Goal: Task Accomplishment & Management: Manage account settings

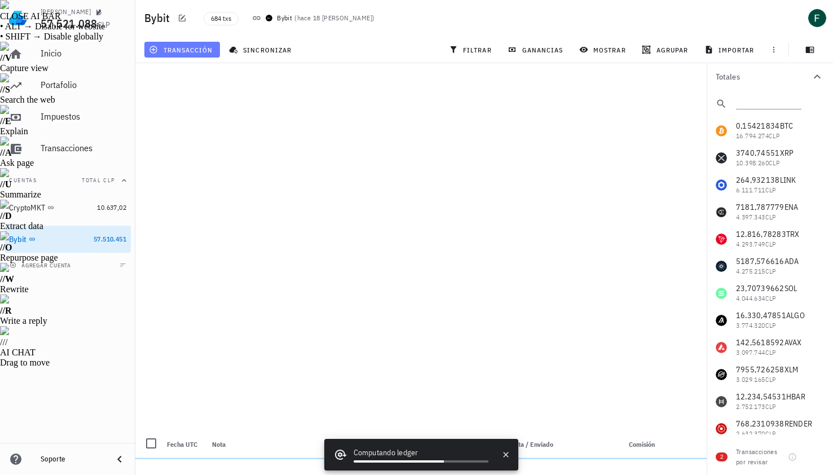
click at [188, 47] on span "transacción" at bounding box center [181, 49] width 61 height 9
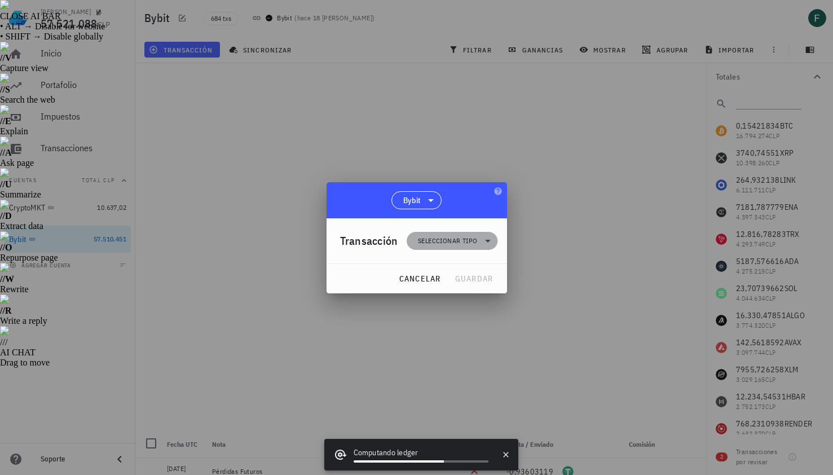
click at [432, 236] on span "Seleccionar tipo" at bounding box center [447, 240] width 59 height 11
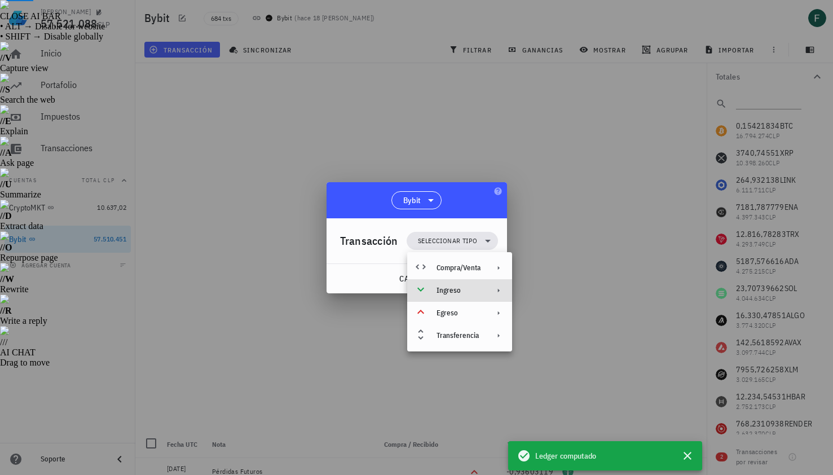
click at [461, 292] on div "Ingreso" at bounding box center [458, 290] width 44 height 9
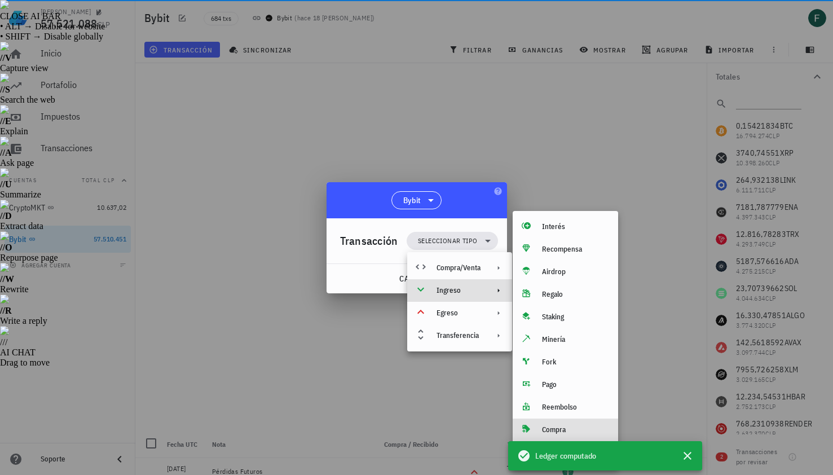
click at [544, 430] on div "Compra" at bounding box center [575, 429] width 67 height 9
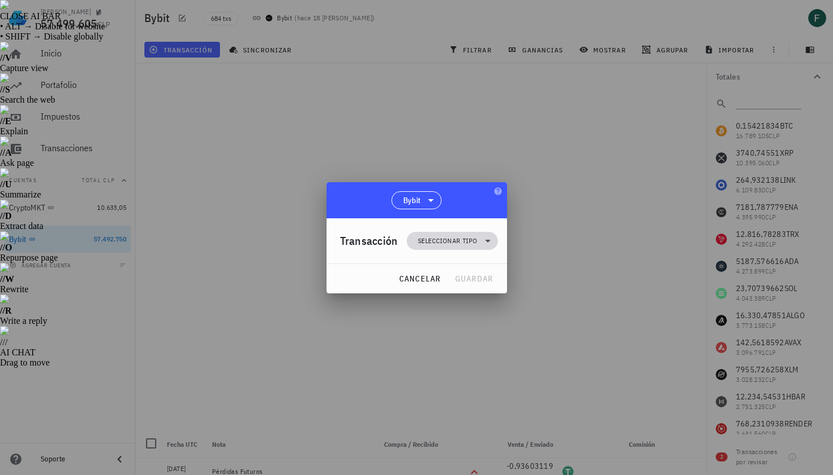
click at [438, 244] on span "Seleccionar tipo" at bounding box center [447, 240] width 59 height 11
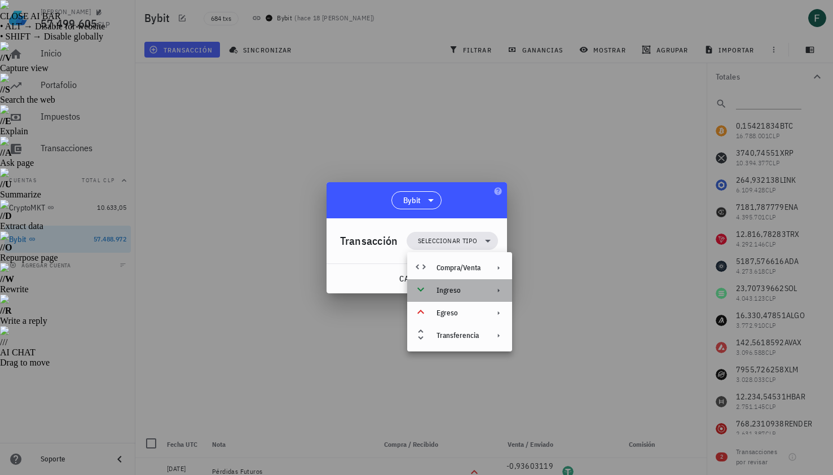
click at [435, 290] on div "Ingreso" at bounding box center [459, 290] width 105 height 23
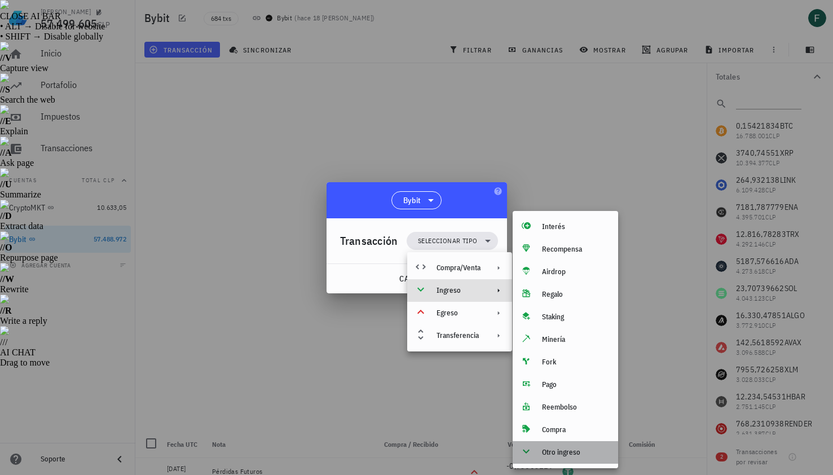
click at [557, 451] on div "Otro ingreso" at bounding box center [575, 452] width 67 height 9
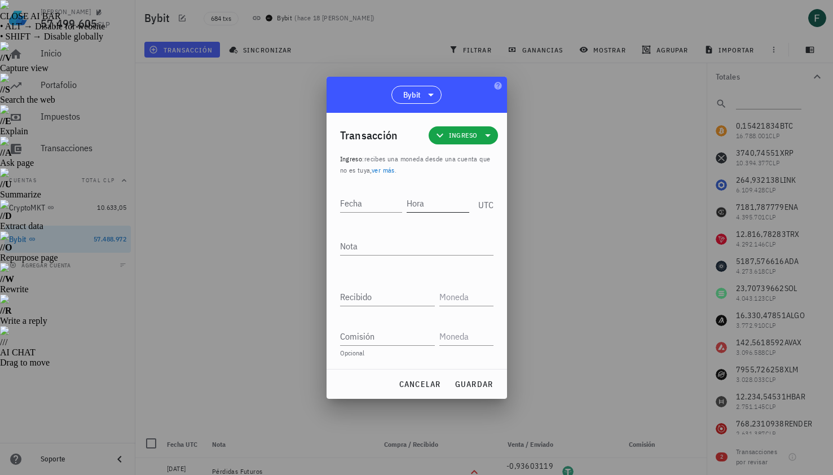
click at [442, 209] on input "Hora" at bounding box center [437, 203] width 63 height 18
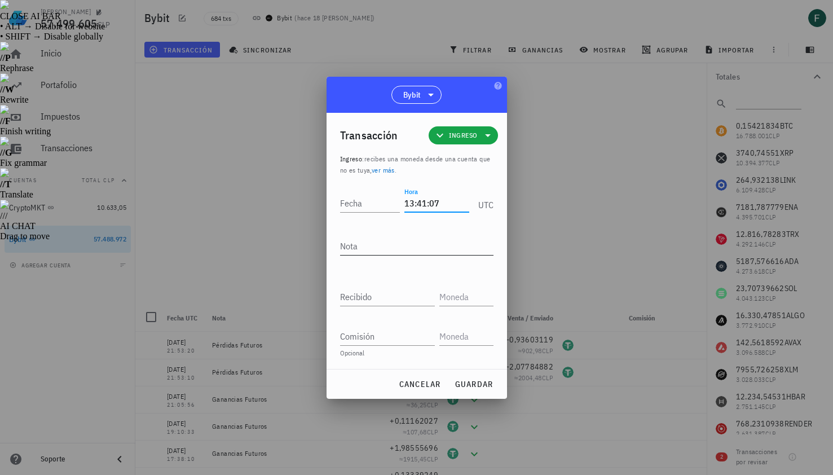
type input "13:41:07"
click at [402, 246] on textarea "Nota" at bounding box center [416, 246] width 153 height 18
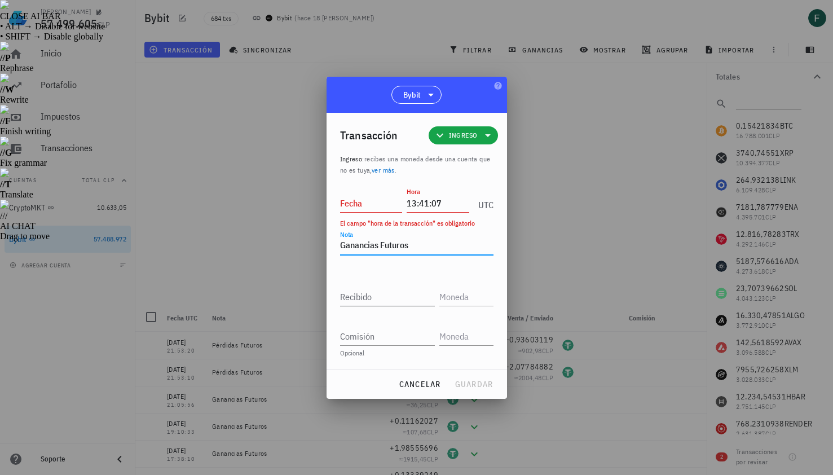
type textarea "Ganancias Futuros"
click at [387, 299] on input "Recibido" at bounding box center [387, 296] width 95 height 18
click at [377, 304] on input "Recibido" at bounding box center [387, 296] width 95 height 18
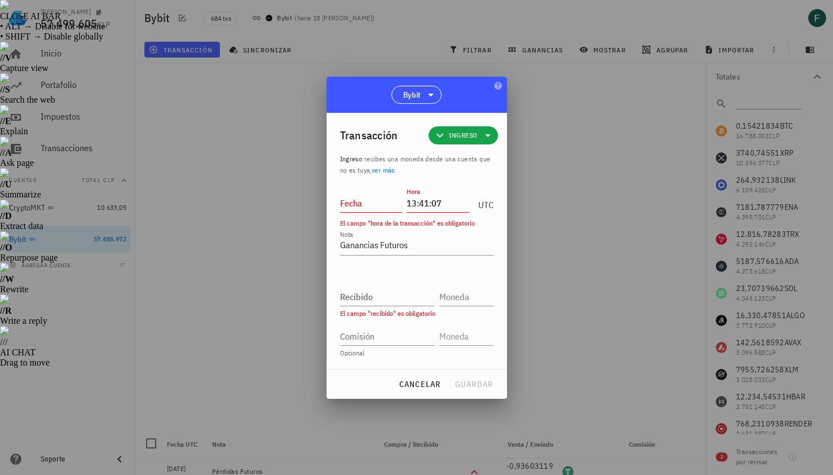
click at [532, 241] on div at bounding box center [416, 237] width 833 height 475
click at [366, 293] on input "Recibido" at bounding box center [387, 296] width 95 height 18
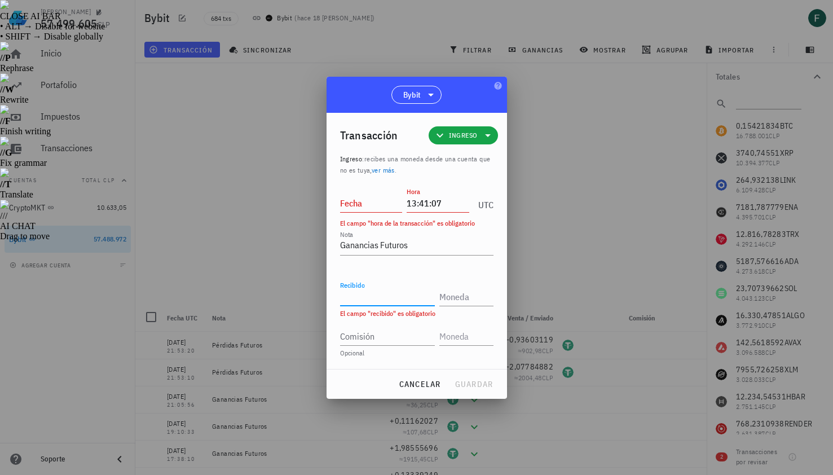
paste input "0,35652958"
type input "0,35652958"
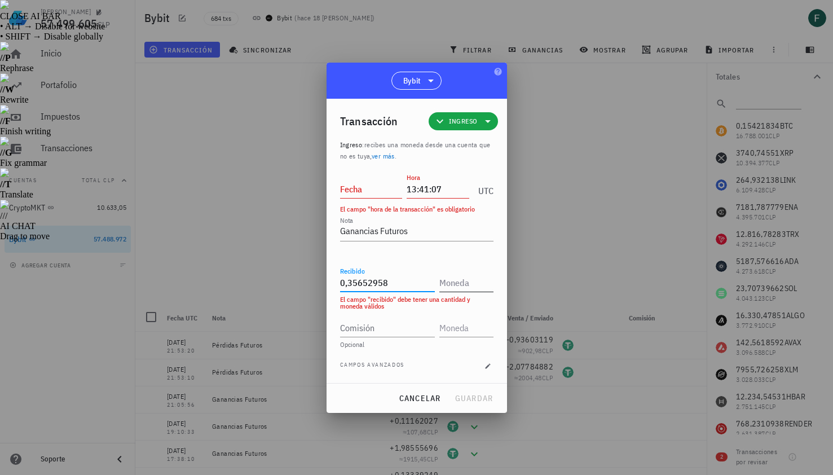
click at [444, 289] on input "text" at bounding box center [465, 282] width 52 height 18
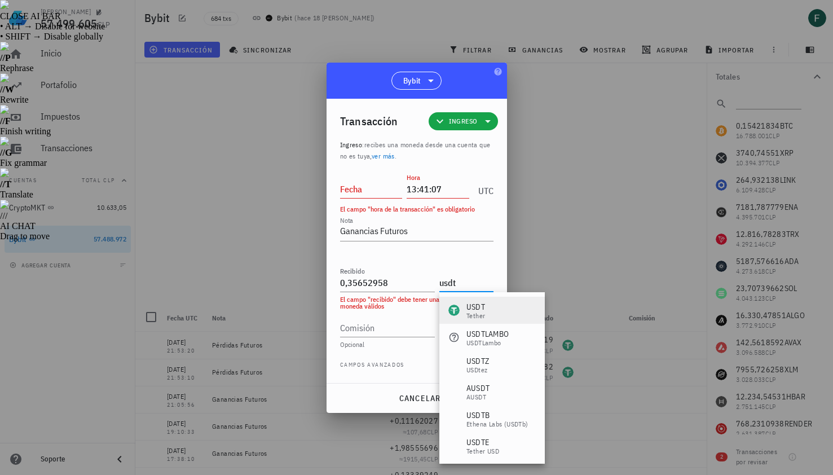
click at [455, 312] on div "USDT-icon" at bounding box center [453, 309] width 11 height 11
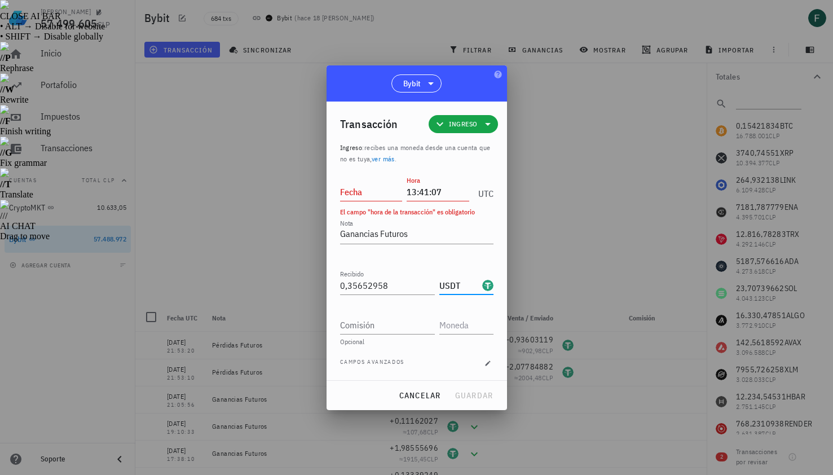
type input "USDT"
click at [369, 184] on input "Fecha" at bounding box center [371, 192] width 63 height 18
type input "2025-08-19"
click at [466, 396] on span "guardar" at bounding box center [473, 395] width 39 height 10
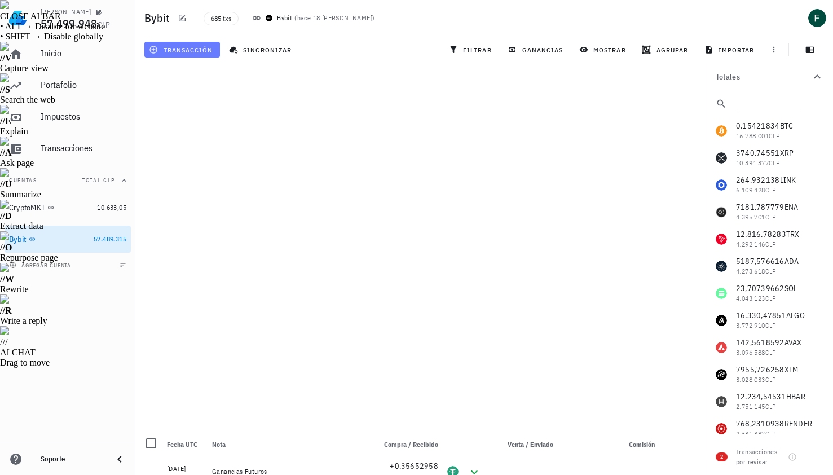
click at [194, 45] on span "transacción" at bounding box center [181, 49] width 61 height 9
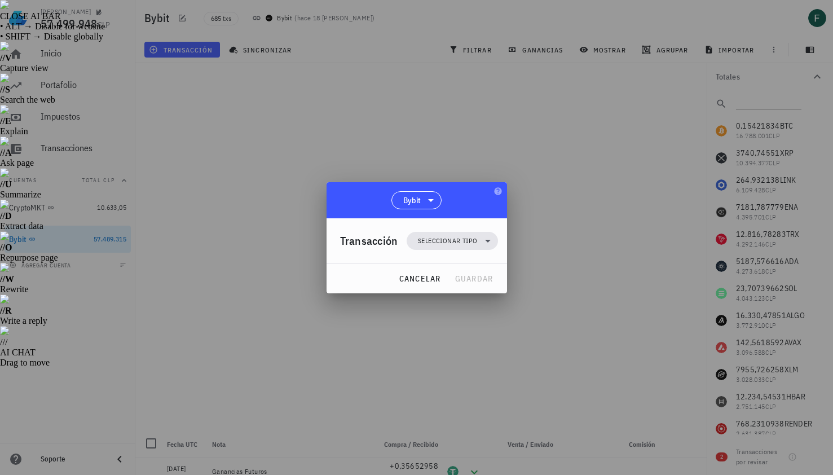
click at [429, 253] on div "Transacción Seleccionar tipo" at bounding box center [419, 240] width 158 height 45
click at [424, 238] on span "Seleccionar tipo" at bounding box center [447, 240] width 59 height 11
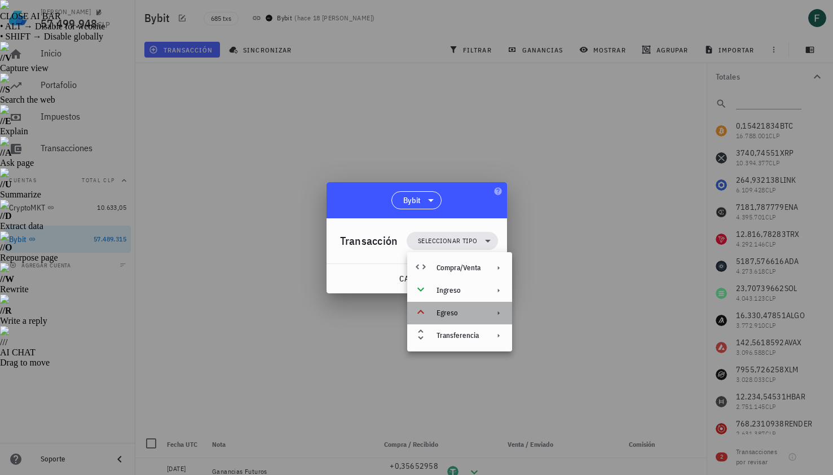
click at [441, 312] on div "Egreso" at bounding box center [458, 312] width 44 height 9
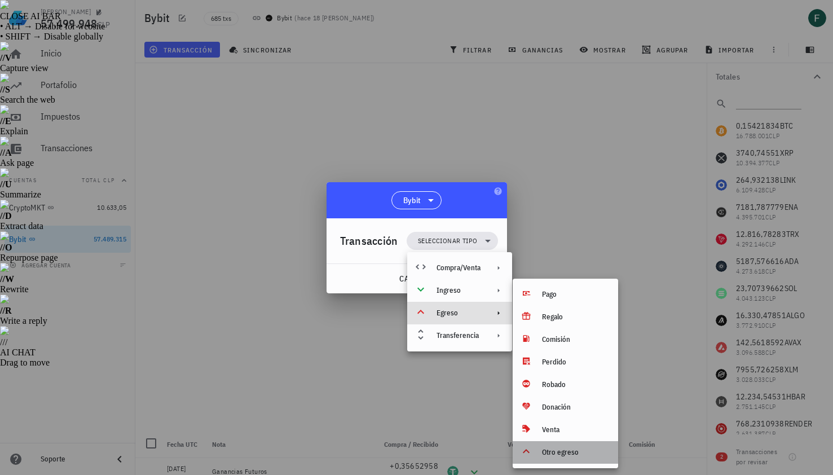
click at [563, 454] on div "Otro egreso" at bounding box center [575, 452] width 67 height 9
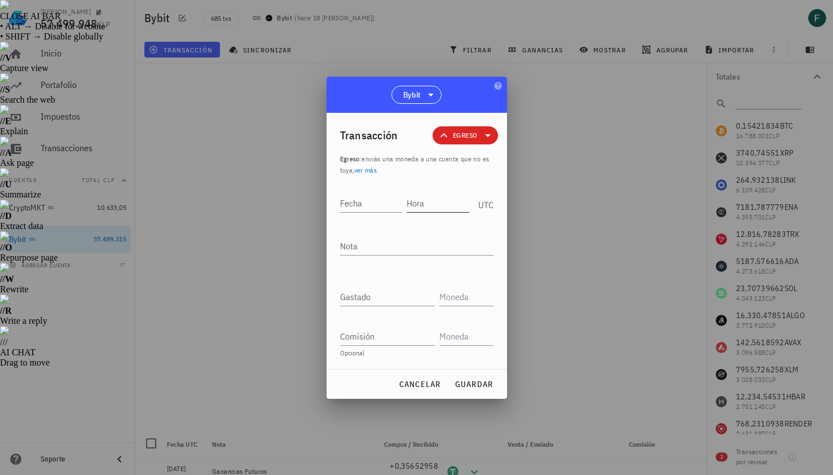
click at [439, 205] on input "Hora" at bounding box center [437, 203] width 63 height 18
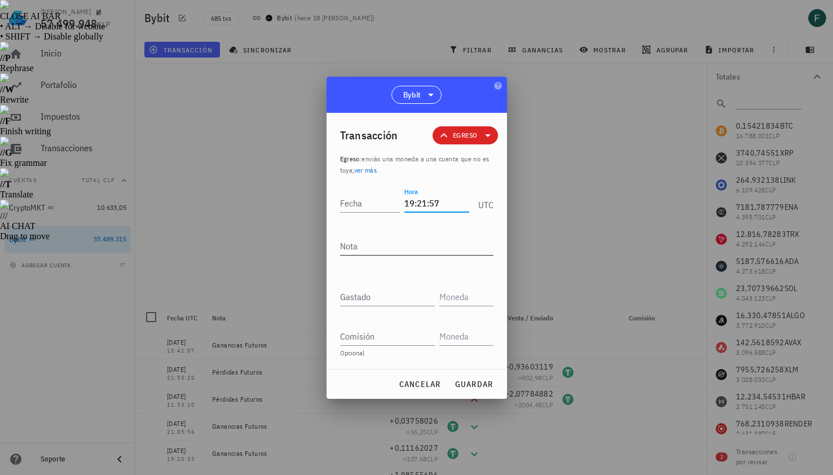
type input "19:21:57"
click at [419, 253] on textarea "Nota" at bounding box center [416, 246] width 153 height 18
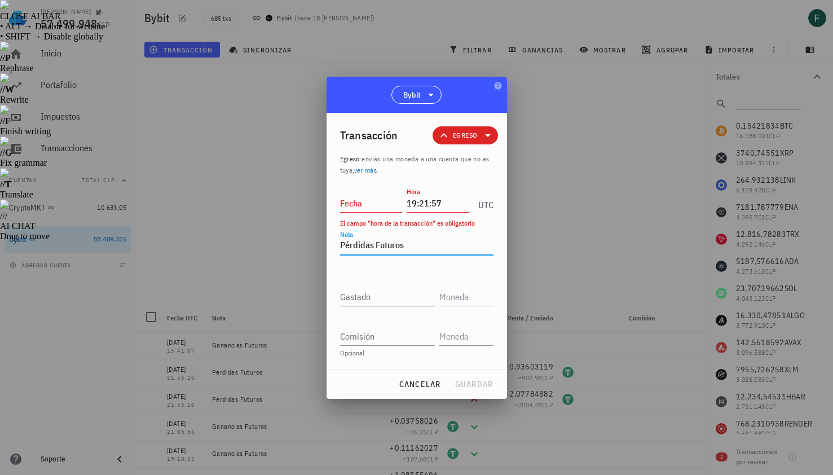
type textarea "Pérdidas Futuros"
click at [401, 292] on input "Gastado" at bounding box center [387, 296] width 95 height 18
paste input "0,03874637"
type input "0,03874637"
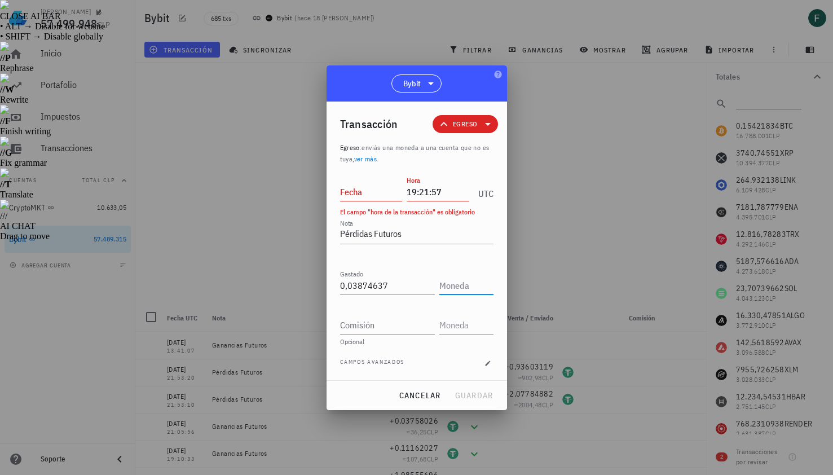
click at [469, 290] on input "text" at bounding box center [465, 285] width 52 height 18
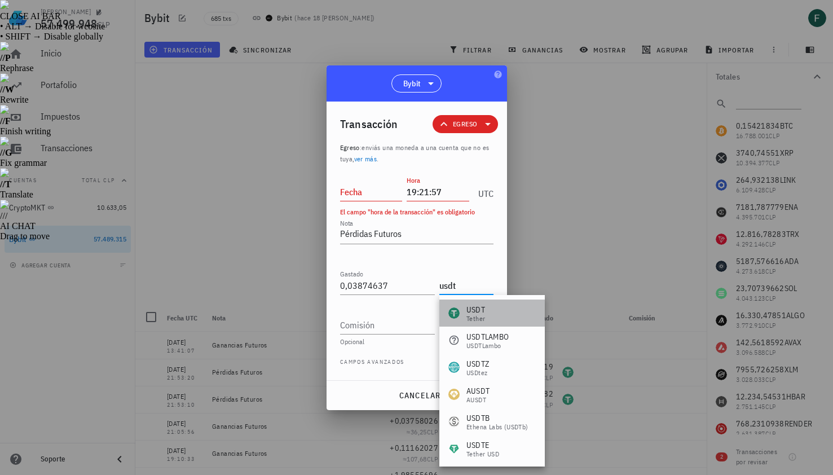
click at [486, 314] on div "USDT Tether" at bounding box center [491, 312] width 105 height 27
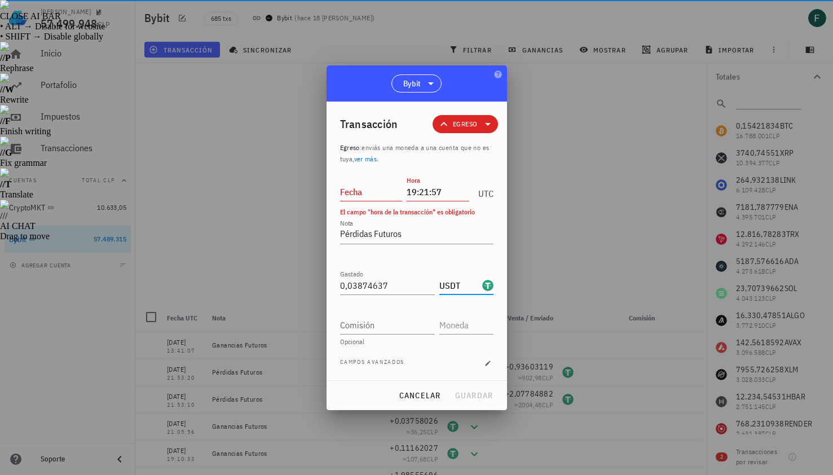
type input "USDT"
click at [377, 193] on input "Fecha" at bounding box center [371, 192] width 63 height 18
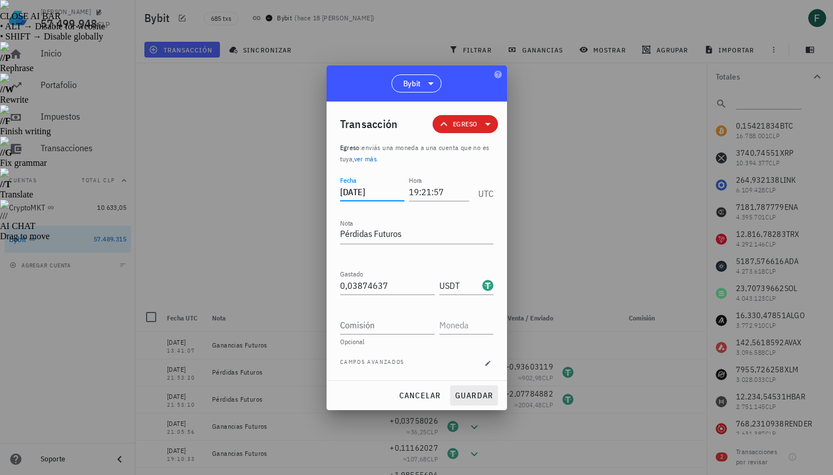
type input "2025-08-19"
click at [470, 396] on span "guardar" at bounding box center [473, 395] width 39 height 10
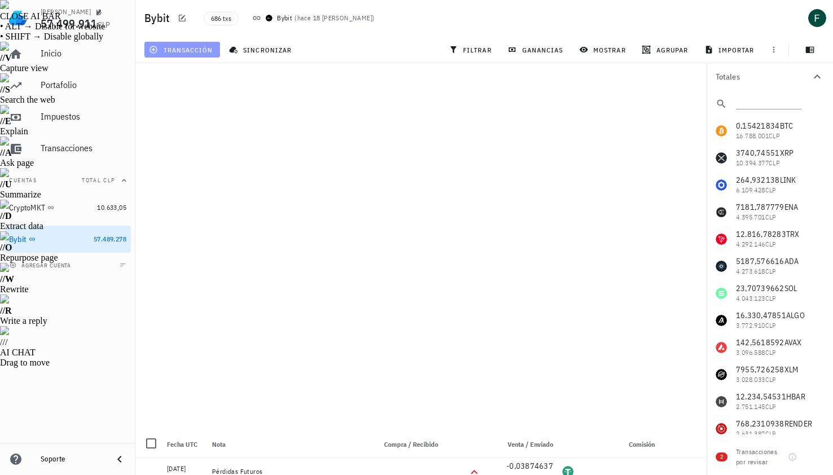
click at [203, 45] on span "transacción" at bounding box center [181, 49] width 61 height 9
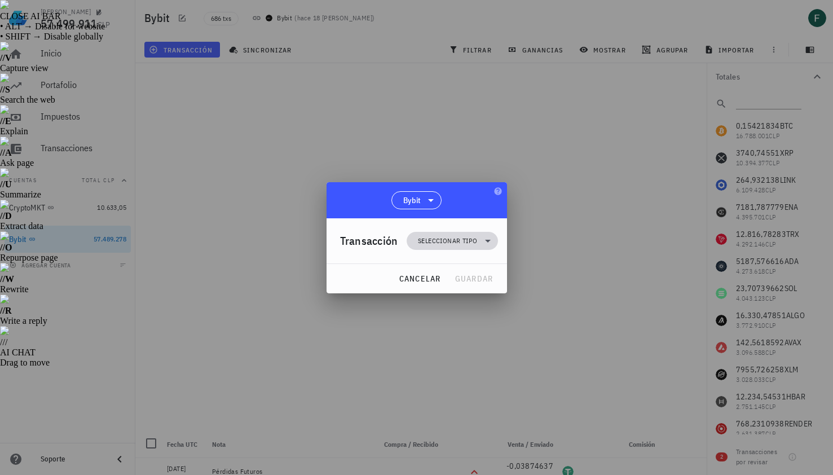
click at [458, 240] on span "Seleccionar tipo" at bounding box center [447, 240] width 59 height 11
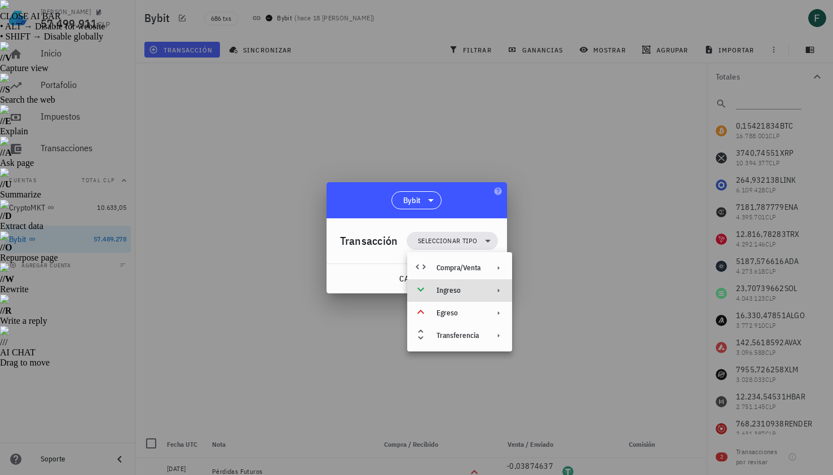
click at [459, 291] on div "Ingreso" at bounding box center [458, 290] width 44 height 9
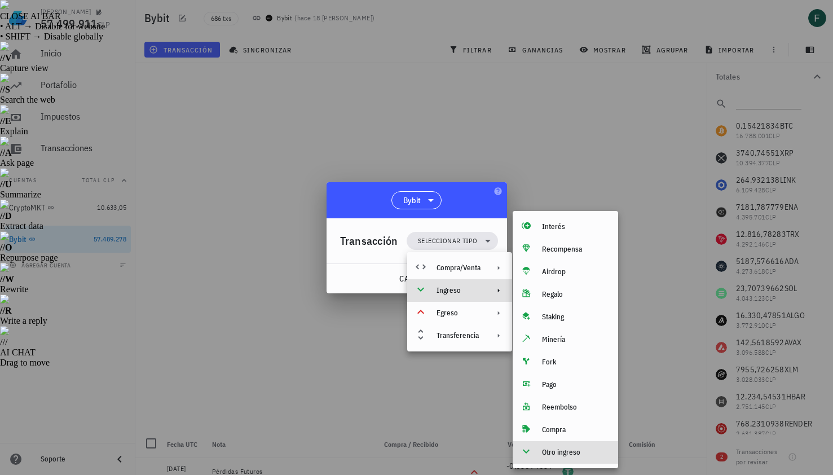
click at [552, 457] on div "Otro ingreso" at bounding box center [564, 452] width 105 height 23
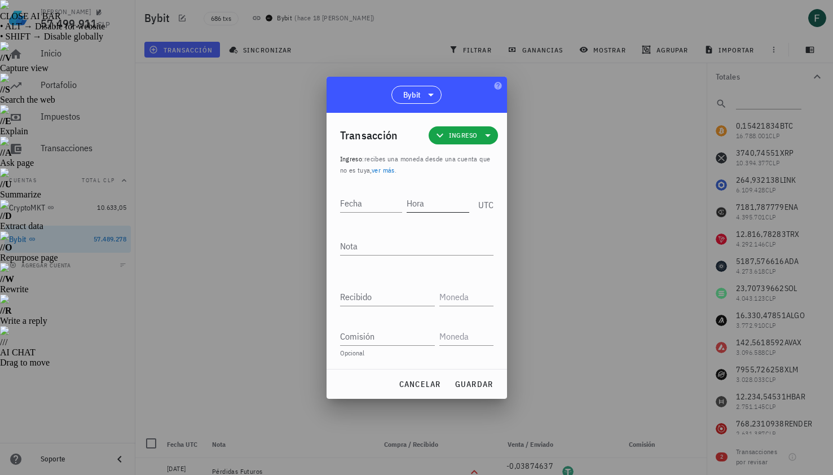
click at [421, 205] on input "Hora" at bounding box center [437, 203] width 63 height 18
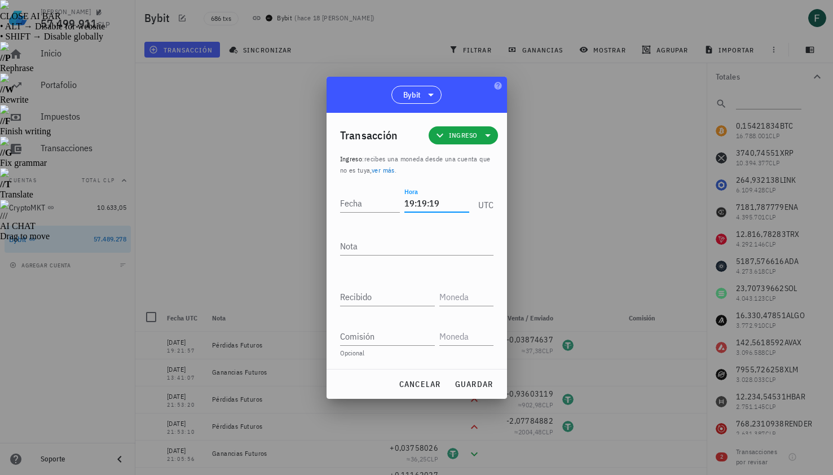
type input "19:19:19"
click at [359, 178] on div "Transacción Ingreso Ingreso : recibes una moneda desde una cuenta que no es tuy…" at bounding box center [416, 241] width 180 height 256
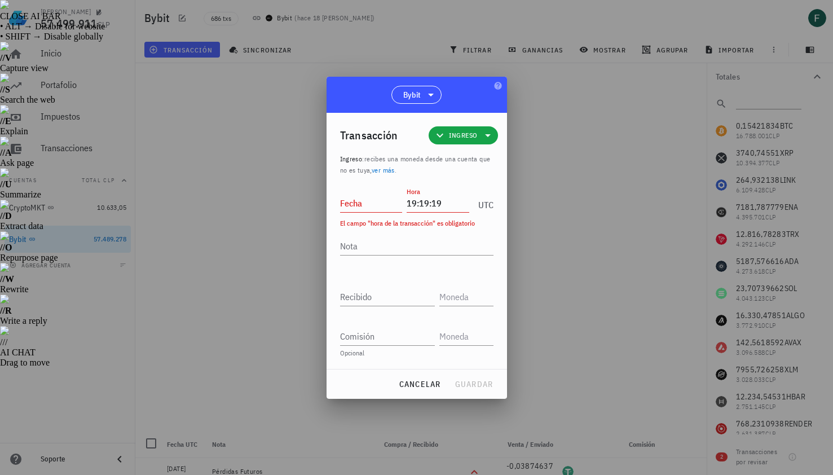
click at [361, 207] on input "Fecha" at bounding box center [371, 203] width 63 height 18
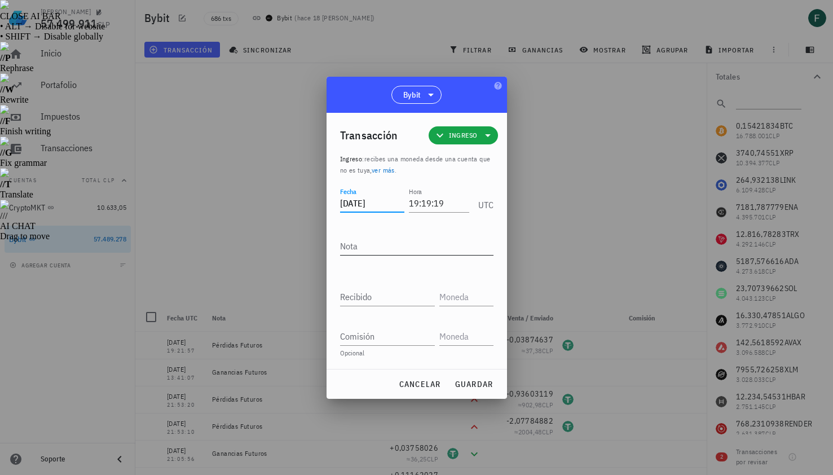
type input "2025-08-19"
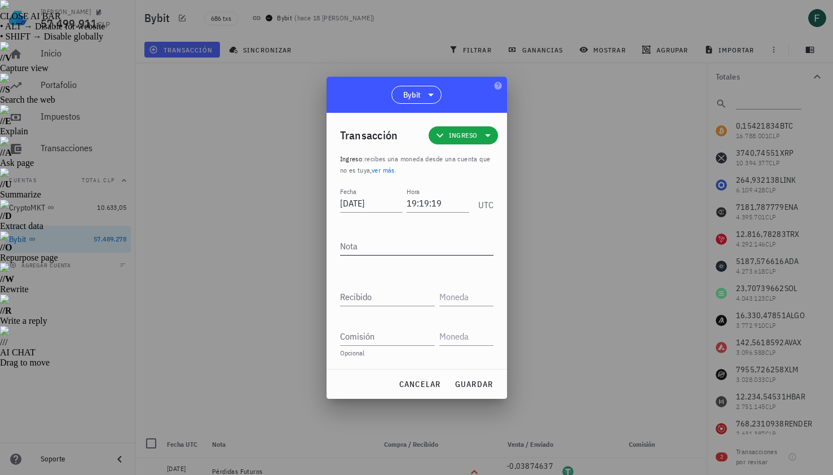
click at [368, 255] on div "Nota" at bounding box center [416, 252] width 153 height 30
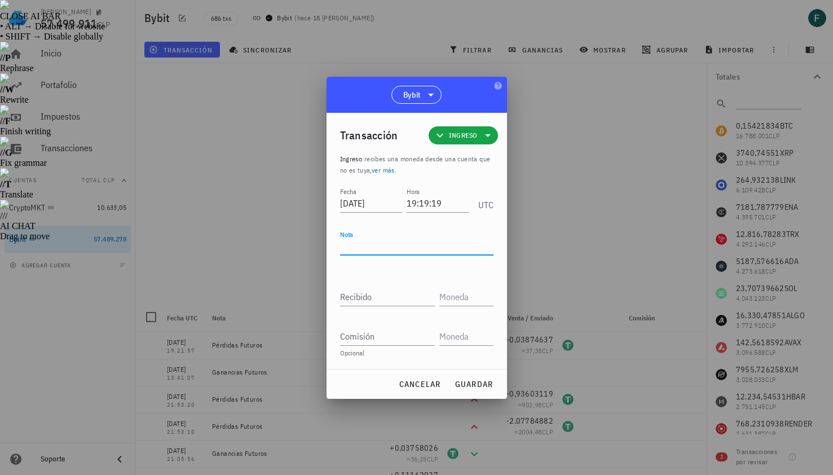
click at [373, 245] on textarea "Nota" at bounding box center [416, 246] width 153 height 18
type textarea "g"
type textarea "F"
type textarea "Ganancias Futuros"
click at [371, 288] on input "Recibido" at bounding box center [387, 296] width 95 height 18
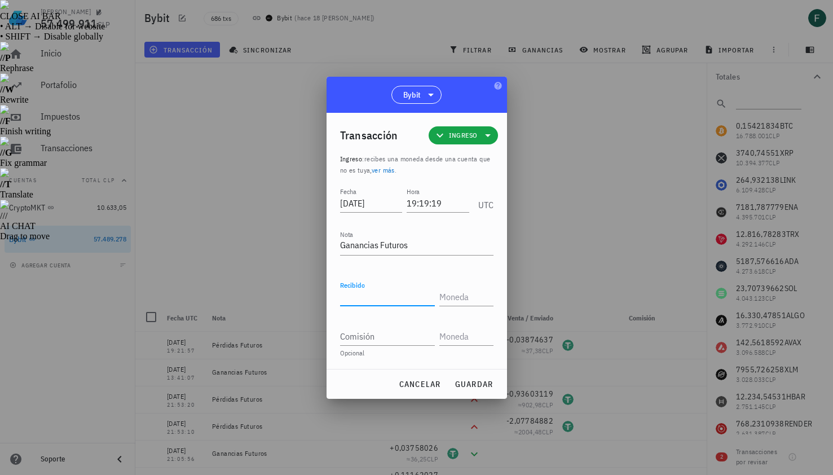
paste input "0,55799984"
type input "0,55799984"
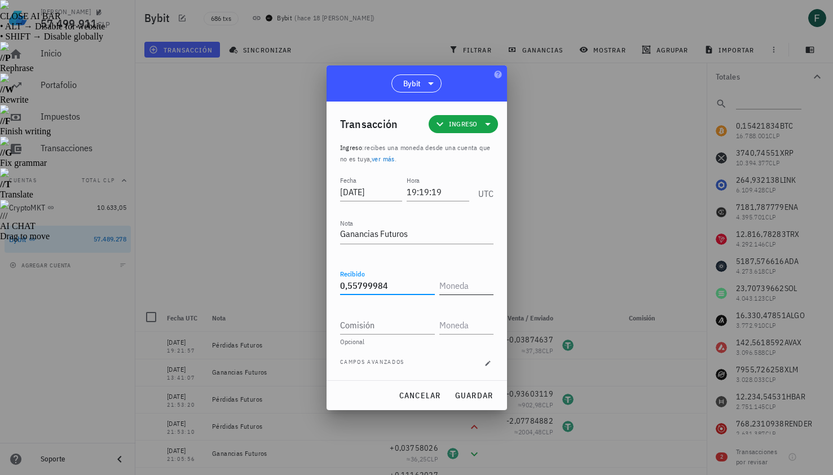
click at [456, 290] on input "text" at bounding box center [465, 285] width 52 height 18
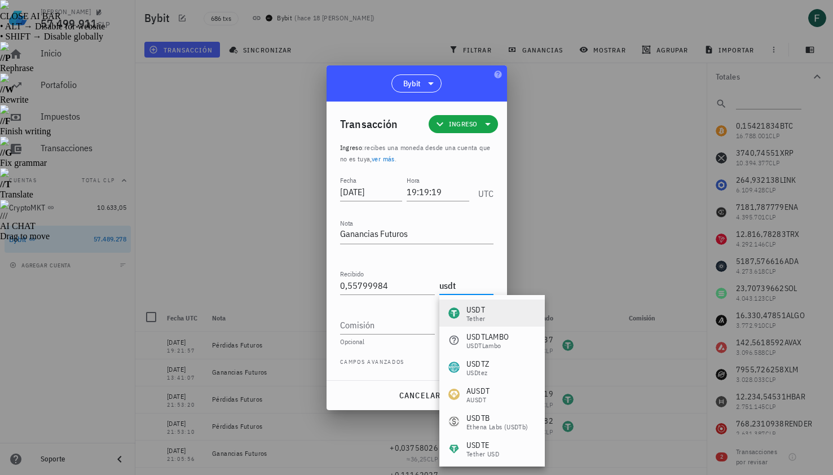
click at [475, 307] on div "USDT" at bounding box center [475, 309] width 19 height 11
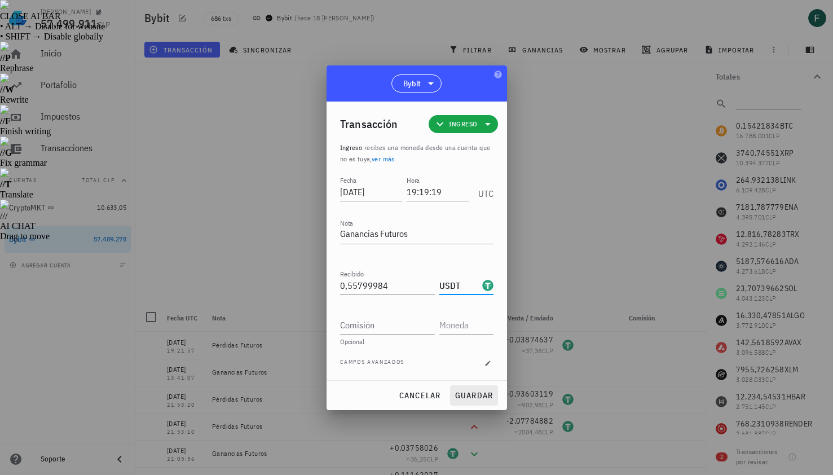
type input "USDT"
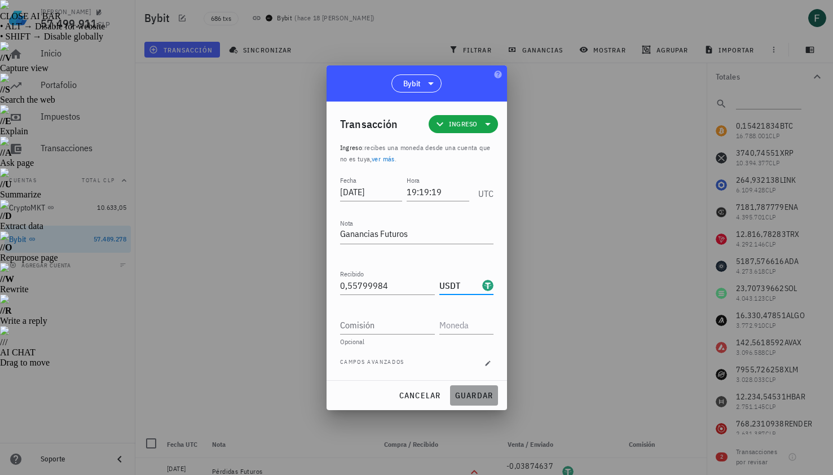
click at [479, 386] on button "guardar" at bounding box center [474, 395] width 48 height 20
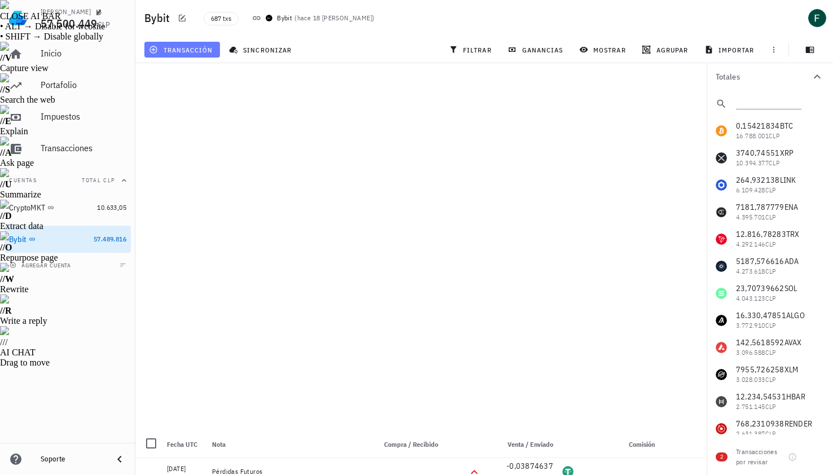
click at [195, 52] on span "transacción" at bounding box center [181, 49] width 61 height 9
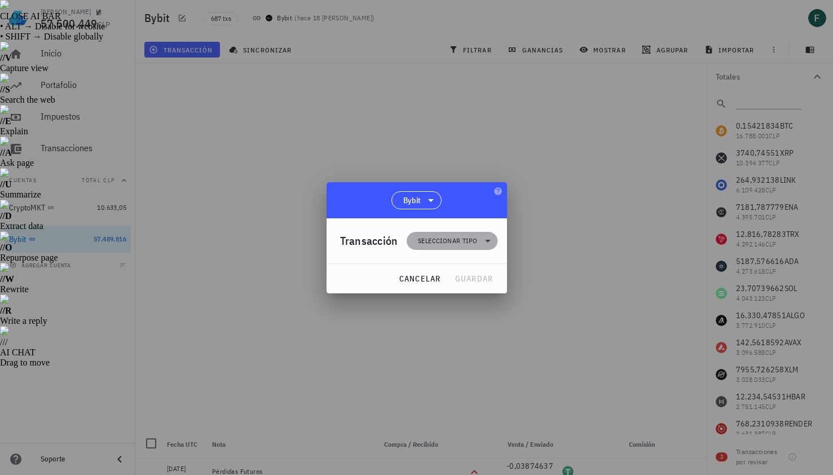
click at [435, 239] on span "Seleccionar tipo" at bounding box center [447, 240] width 59 height 11
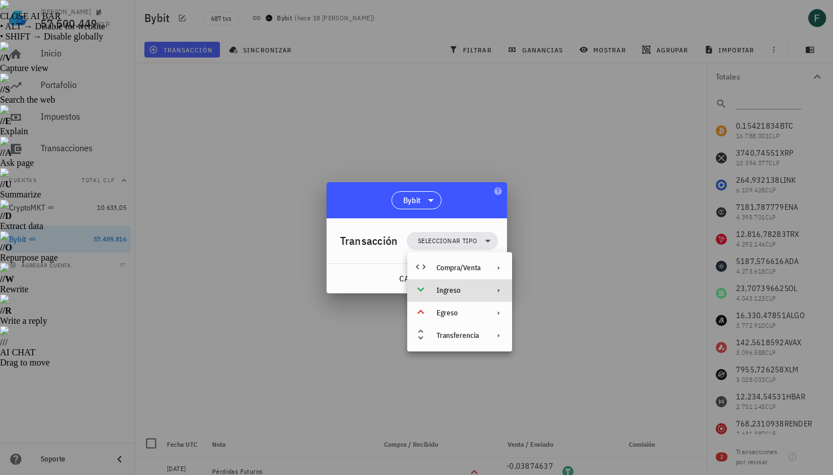
click at [446, 291] on div "Ingreso" at bounding box center [458, 290] width 44 height 9
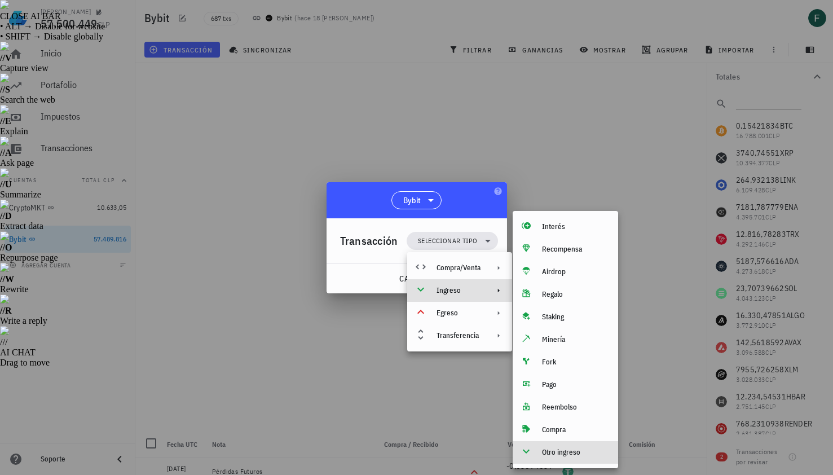
click at [550, 455] on div "Otro ingreso" at bounding box center [575, 452] width 67 height 9
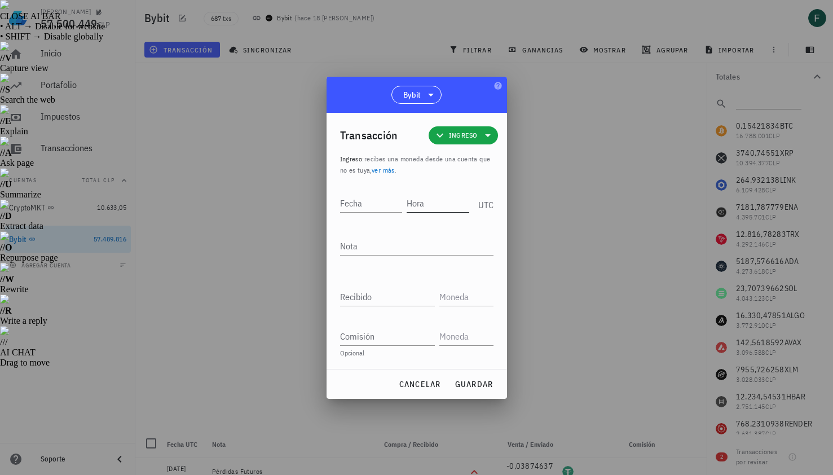
click at [429, 203] on input "Hora" at bounding box center [437, 203] width 63 height 18
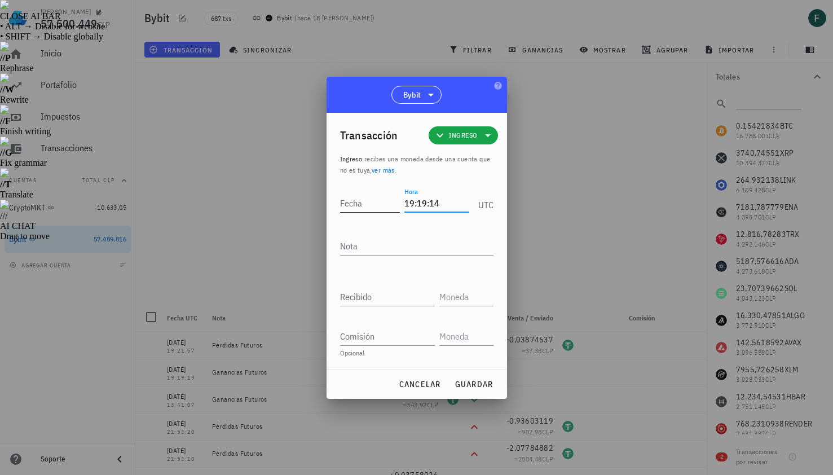
type input "19:19:14"
click at [362, 203] on input "Fecha" at bounding box center [372, 203] width 64 height 18
type input "2025-08-19"
click at [375, 247] on textarea "Nota" at bounding box center [416, 246] width 153 height 18
type textarea "Ganancias Futuros"
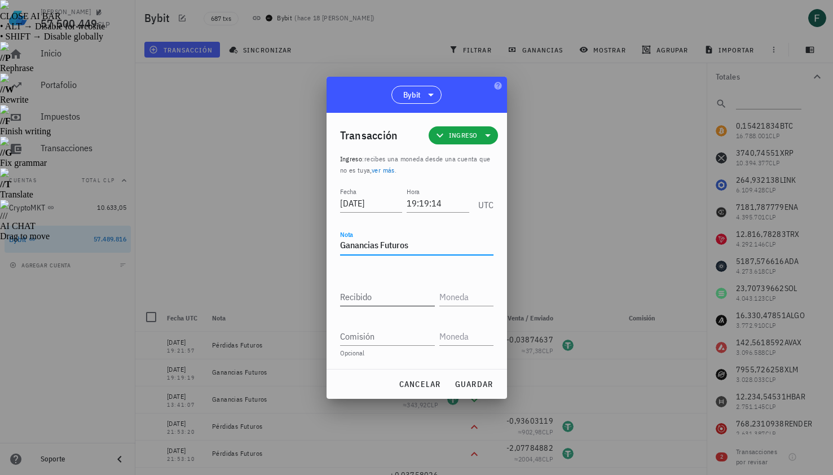
click at [371, 292] on input "Recibido" at bounding box center [387, 296] width 95 height 18
paste input "0,2778204"
type input "0,2778204"
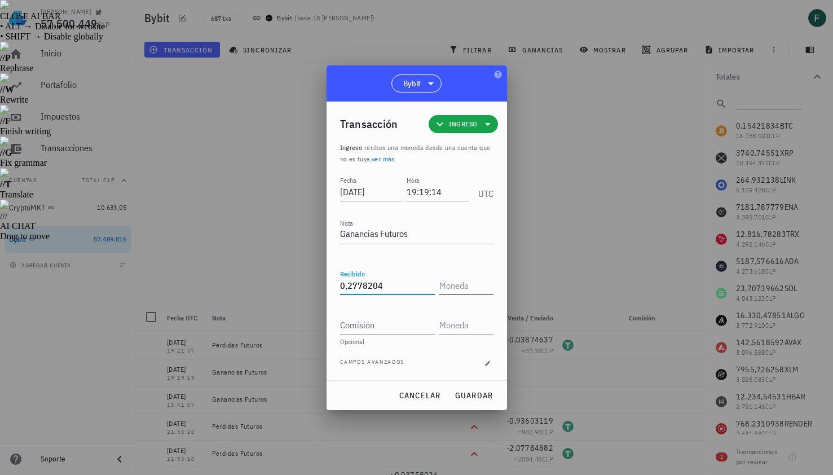
click at [460, 290] on input "text" at bounding box center [465, 285] width 52 height 18
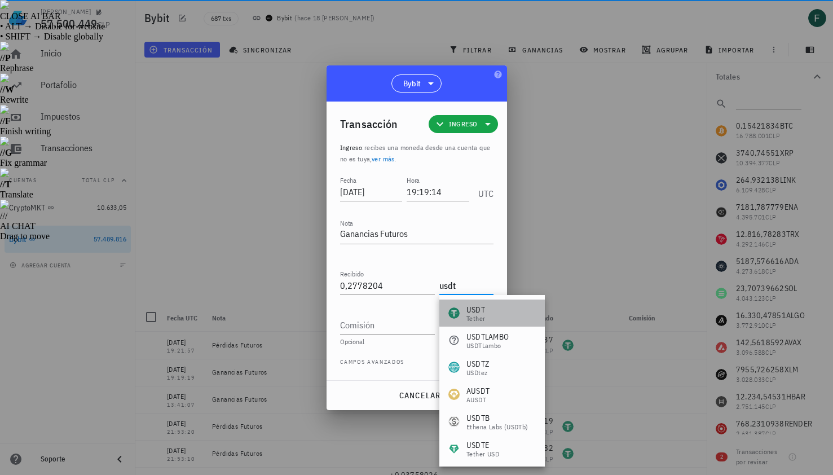
click at [481, 315] on div "Tether" at bounding box center [475, 318] width 19 height 7
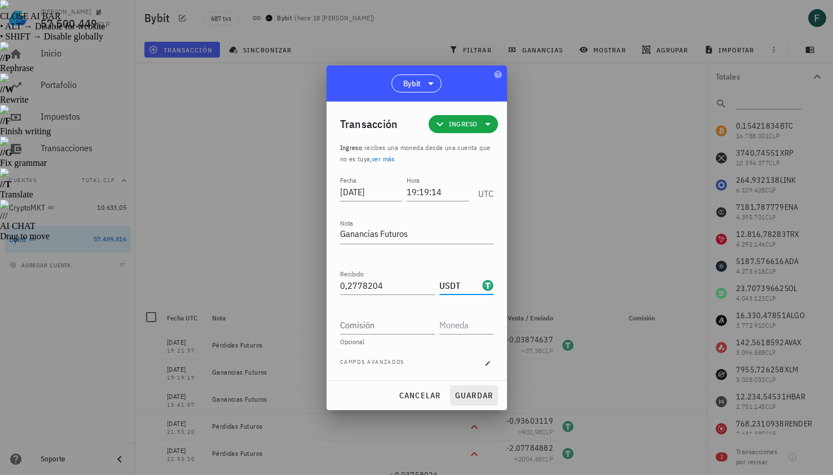
type input "USDT"
click at [489, 391] on span "guardar" at bounding box center [473, 395] width 39 height 10
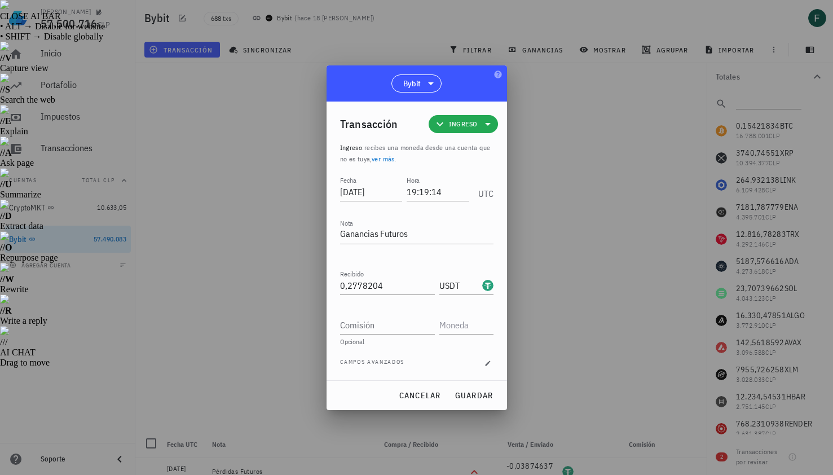
click at [486, 126] on icon at bounding box center [488, 124] width 14 height 14
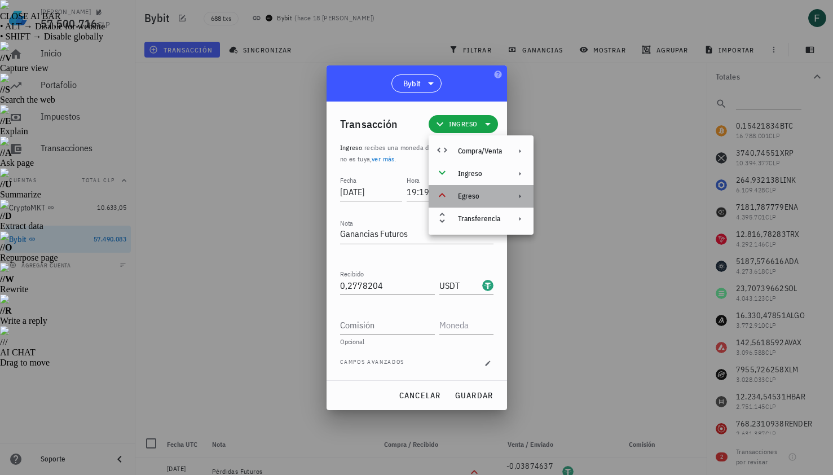
click at [491, 200] on div "Egreso" at bounding box center [480, 196] width 44 height 9
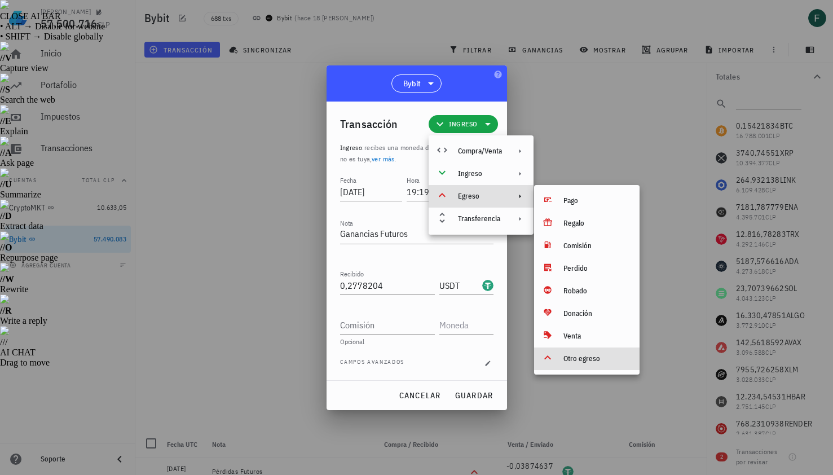
click at [576, 361] on div "Otro egreso" at bounding box center [596, 358] width 67 height 9
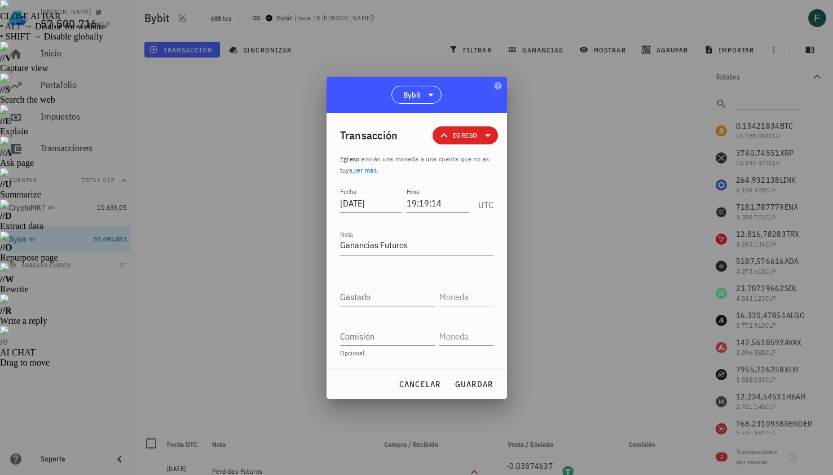
click at [404, 301] on input "Gastado" at bounding box center [387, 296] width 95 height 18
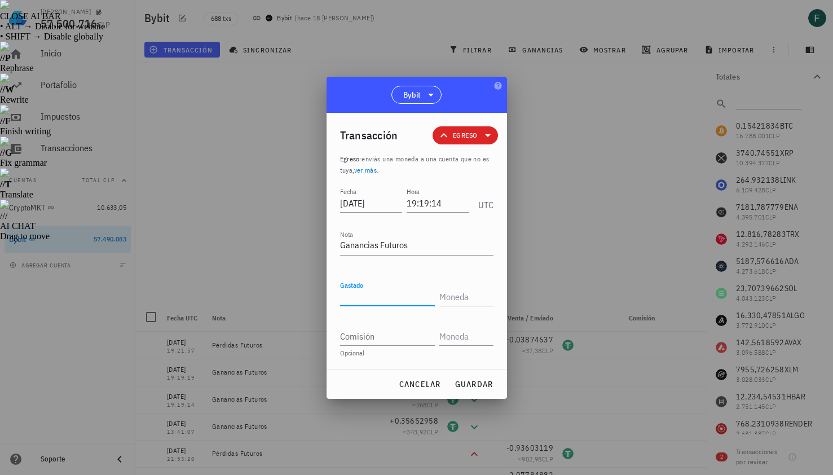
paste input "0,2778204"
type input "0,2778204"
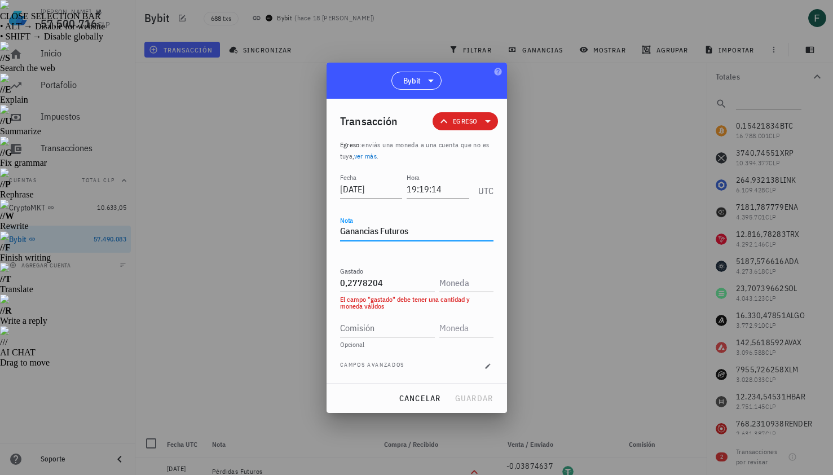
drag, startPoint x: 372, startPoint y: 234, endPoint x: 306, endPoint y: 234, distance: 66.5
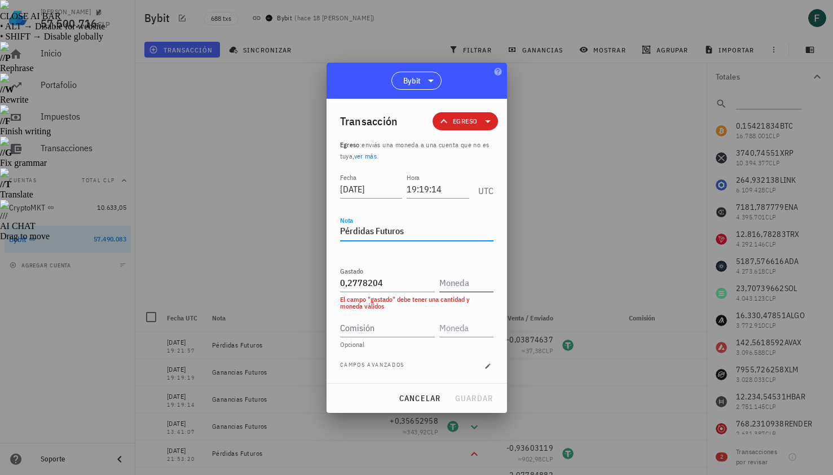
type textarea "Pérdidas Futuros"
click at [457, 283] on input "text" at bounding box center [465, 282] width 52 height 18
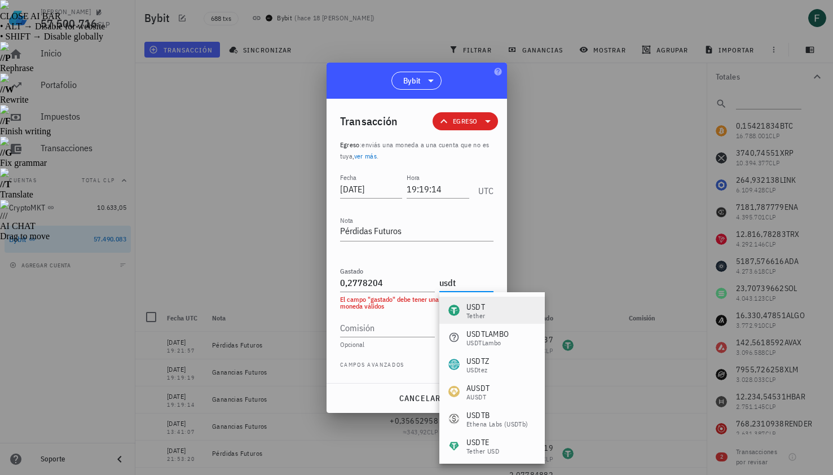
click at [468, 316] on div "Tether" at bounding box center [475, 315] width 19 height 7
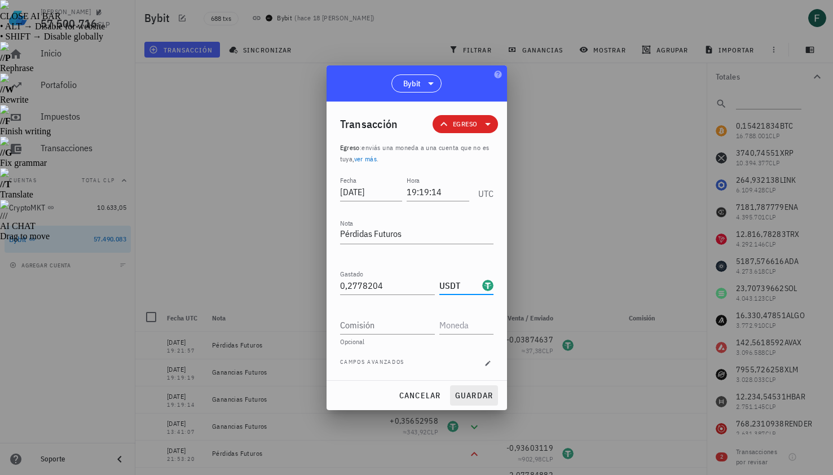
type input "USDT"
click at [481, 391] on span "guardar" at bounding box center [473, 395] width 39 height 10
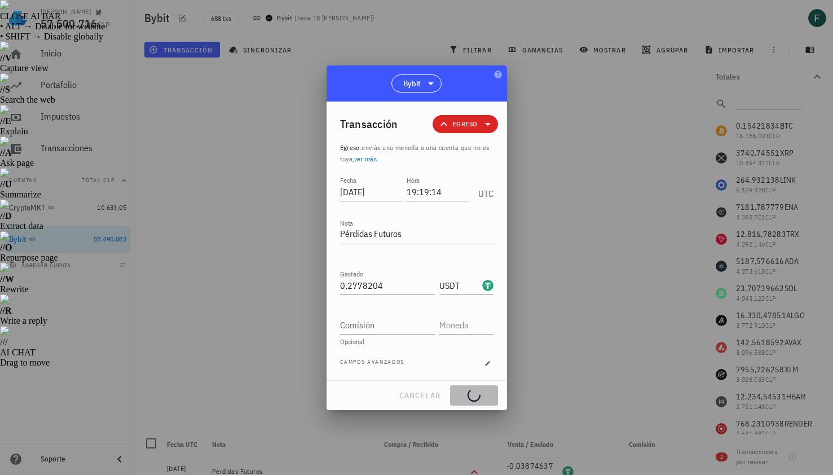
type textarea "Ganancias Futuros"
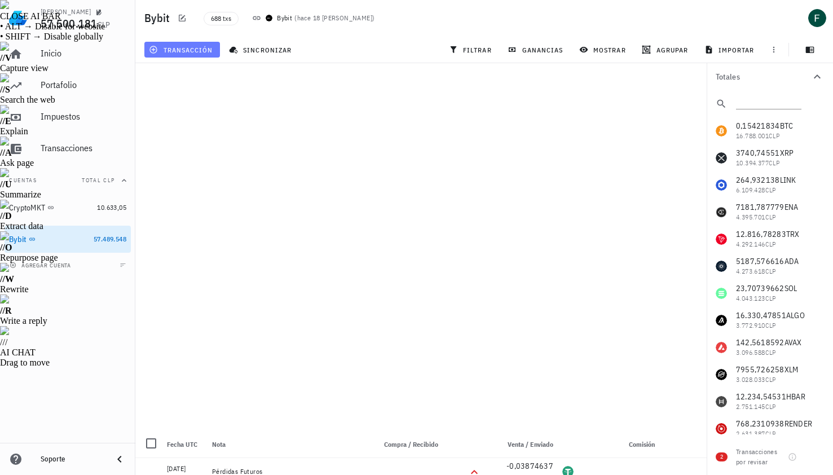
click at [185, 49] on span "transacción" at bounding box center [181, 49] width 61 height 9
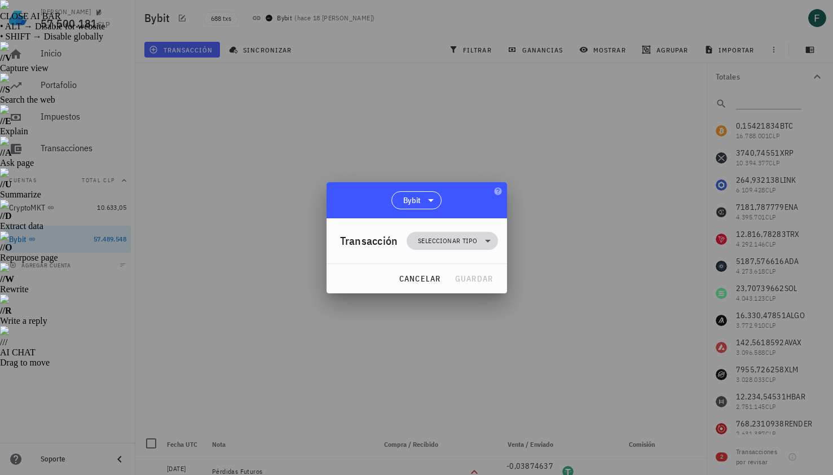
click at [454, 244] on span "Seleccionar tipo" at bounding box center [447, 240] width 59 height 11
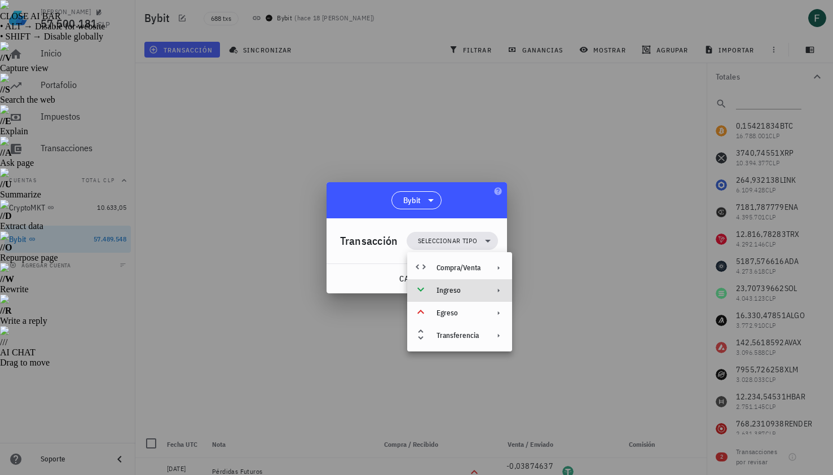
click at [466, 291] on div "Ingreso" at bounding box center [458, 290] width 44 height 9
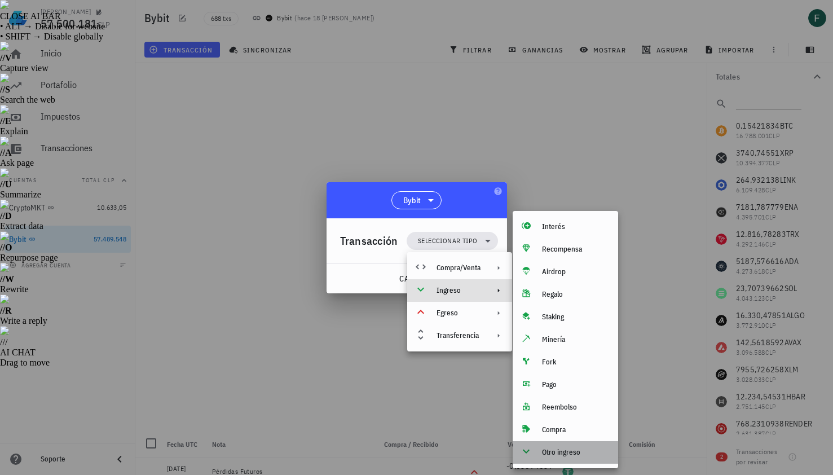
click at [587, 456] on div "Otro ingreso" at bounding box center [575, 452] width 67 height 9
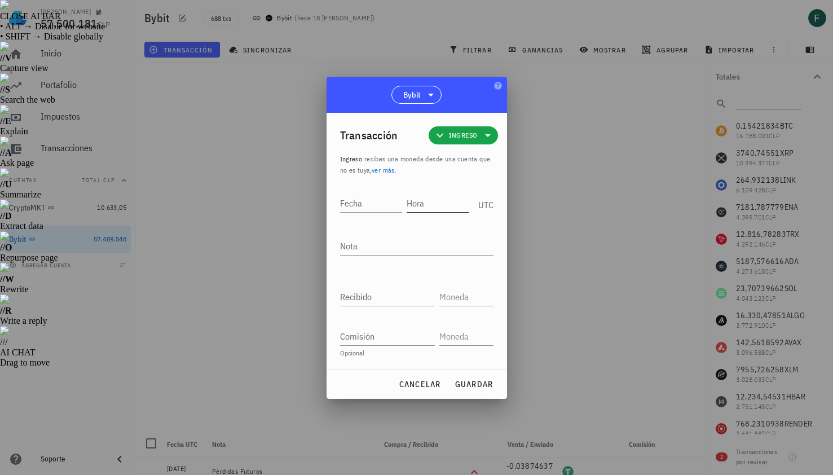
click at [433, 202] on input "Hora" at bounding box center [437, 203] width 63 height 18
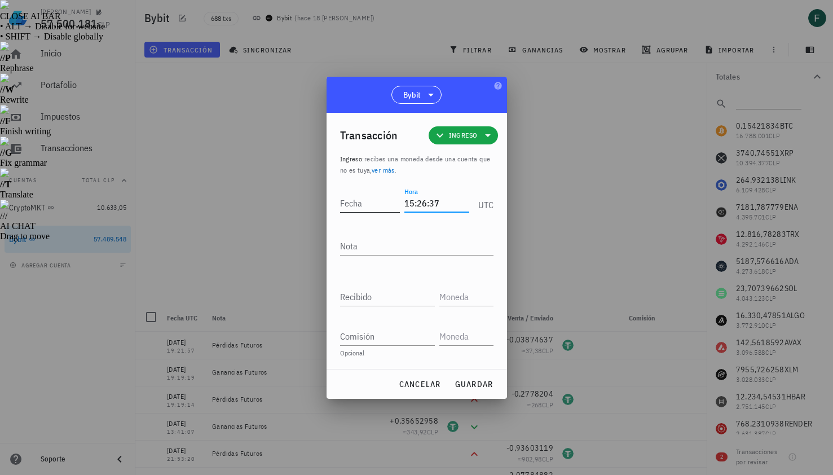
type input "15:26:37"
click at [377, 199] on input "Fecha" at bounding box center [370, 203] width 60 height 18
type input "2025-08-19"
click at [377, 242] on textarea "Nota" at bounding box center [416, 246] width 153 height 18
type textarea "Ganancias Futuros"
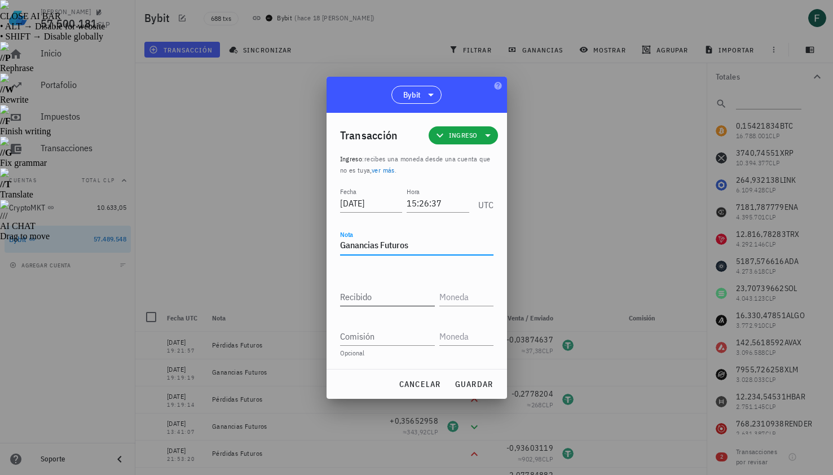
click at [371, 293] on input "Recibido" at bounding box center [387, 296] width 95 height 18
paste input "0,61298657"
type input "0,61298657"
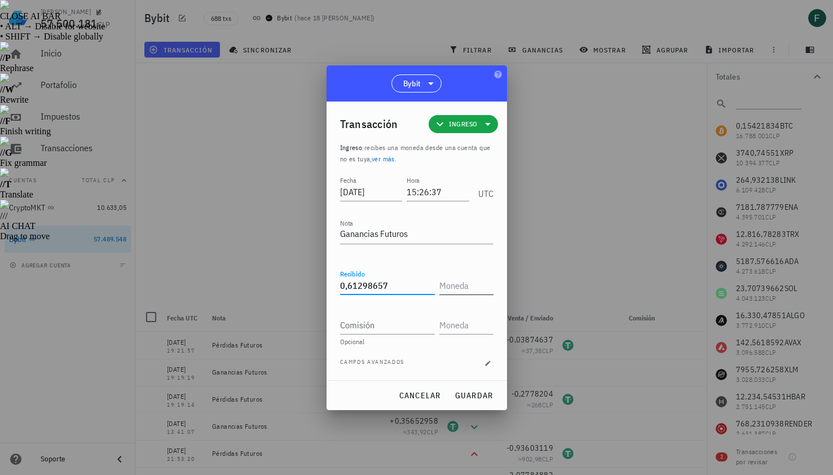
click at [467, 289] on input "text" at bounding box center [465, 285] width 52 height 18
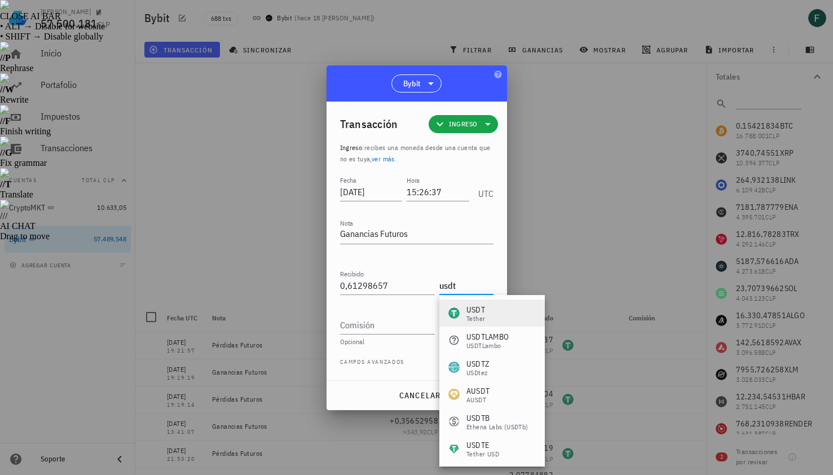
click at [476, 303] on div "USDT Tether" at bounding box center [491, 312] width 105 height 27
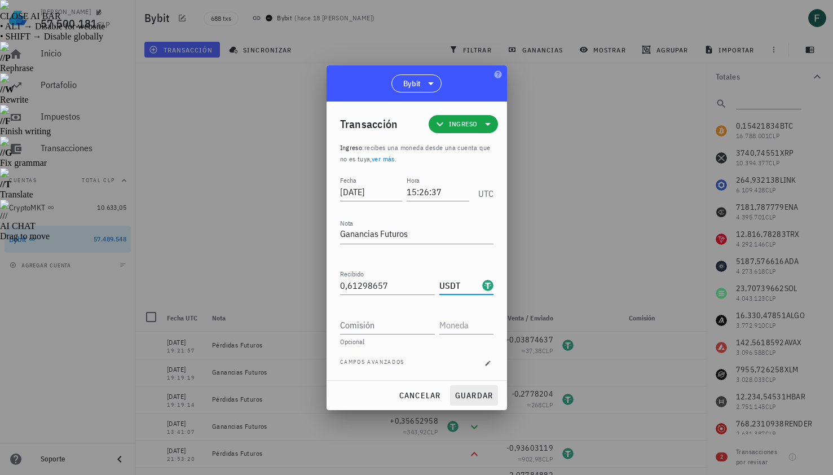
type input "USDT"
click at [488, 399] on span "guardar" at bounding box center [473, 395] width 39 height 10
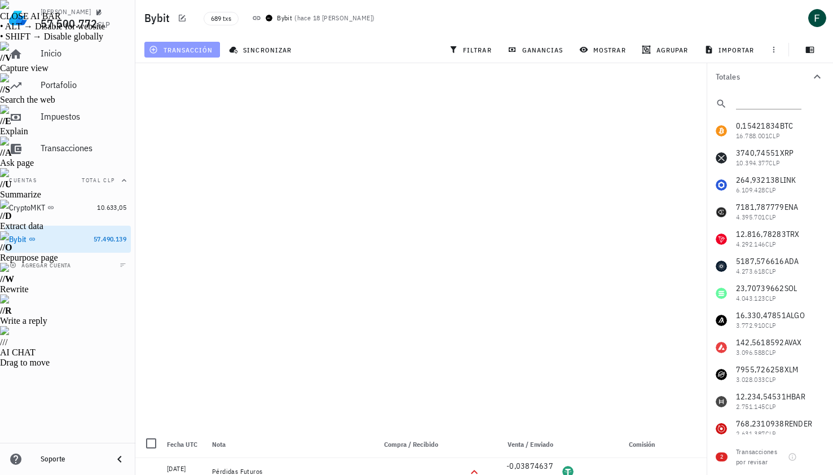
click at [185, 52] on span "transacción" at bounding box center [181, 49] width 61 height 9
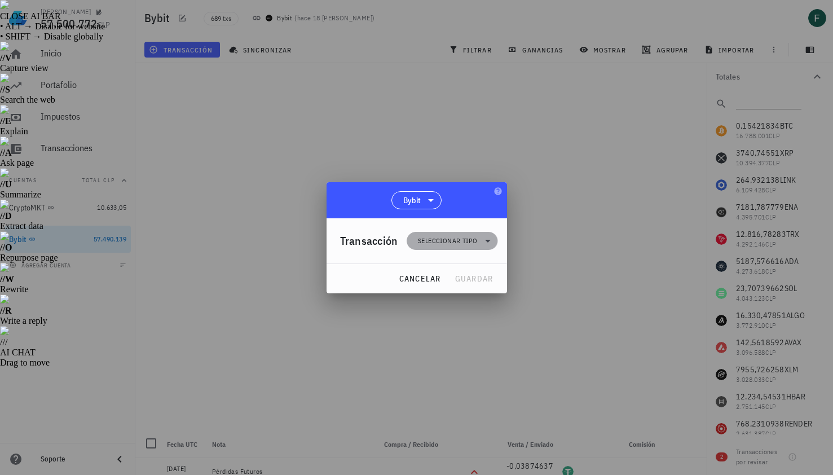
click at [424, 240] on span "Seleccionar tipo" at bounding box center [447, 240] width 59 height 11
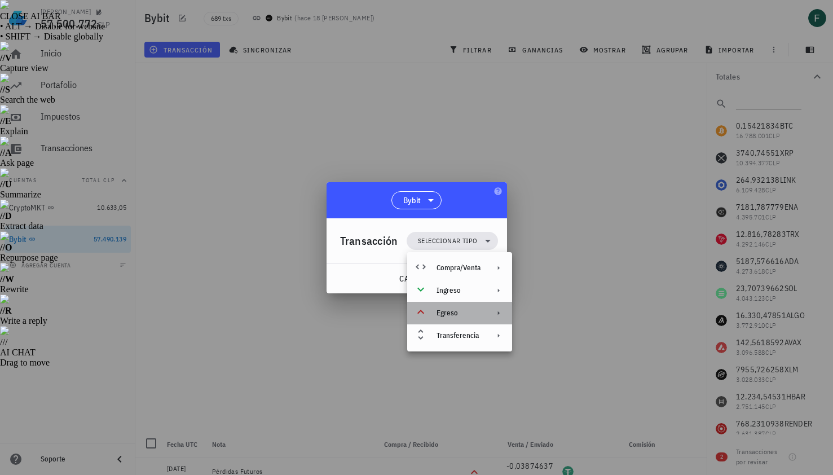
click at [448, 317] on div "Egreso" at bounding box center [459, 313] width 105 height 23
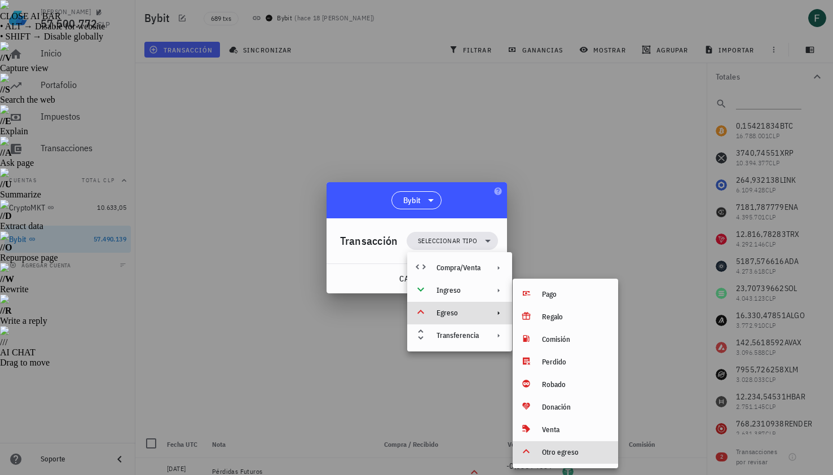
click at [543, 455] on div "Otro egreso" at bounding box center [575, 452] width 67 height 9
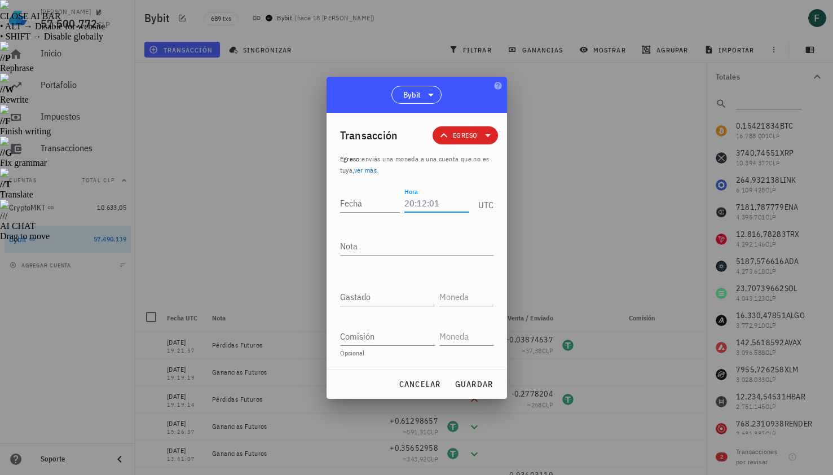
click at [430, 207] on input "Hora" at bounding box center [436, 203] width 64 height 18
type input "15:05:33"
click at [370, 209] on input "Fecha" at bounding box center [372, 203] width 64 height 18
type input "2025-08-19"
click at [378, 254] on div "Nota" at bounding box center [416, 246] width 153 height 18
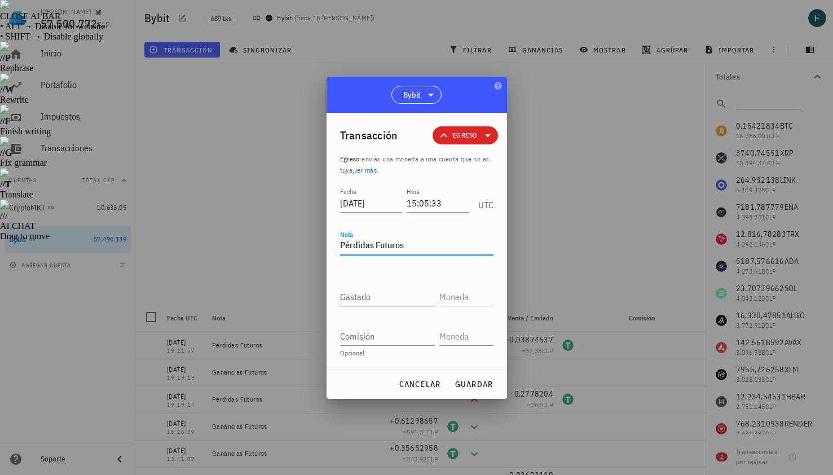
type textarea "Pérdidas Futuros"
click at [372, 293] on input "Gastado" at bounding box center [387, 296] width 95 height 18
paste input "3,21972178"
type input "3,21972178"
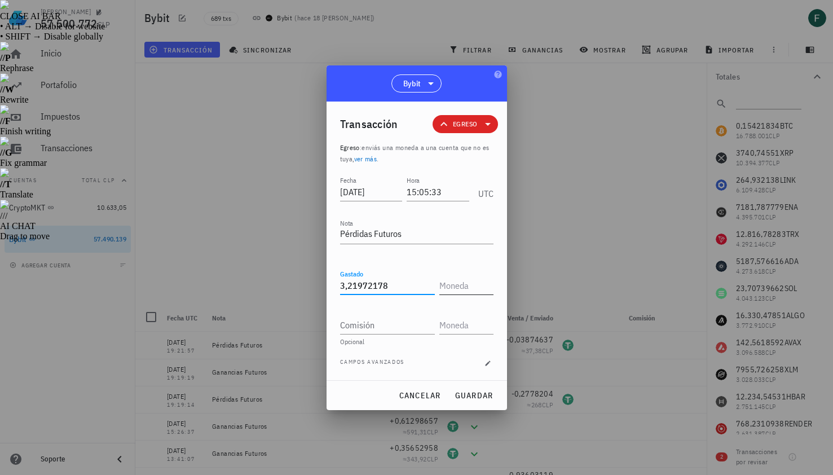
click at [449, 289] on input "text" at bounding box center [465, 285] width 52 height 18
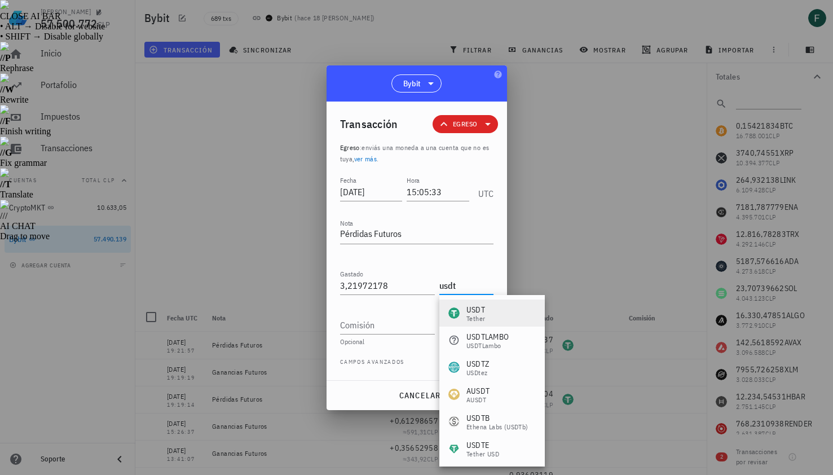
click at [466, 307] on div "USDT" at bounding box center [475, 309] width 19 height 11
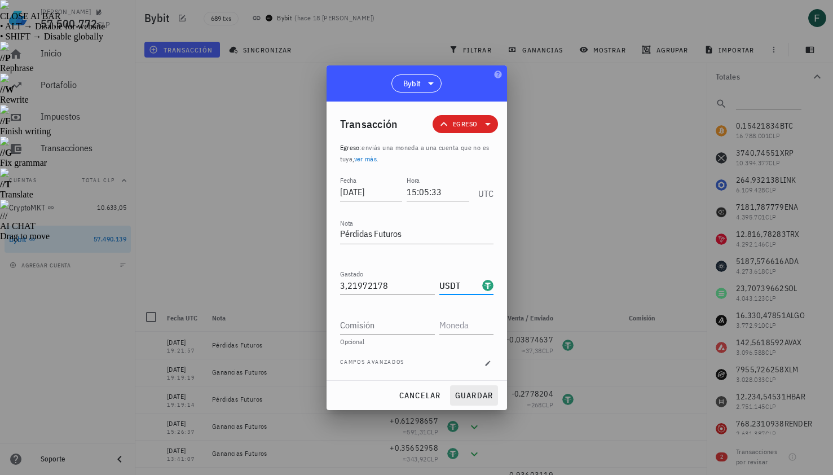
type input "USDT"
click at [480, 395] on span "guardar" at bounding box center [473, 395] width 39 height 10
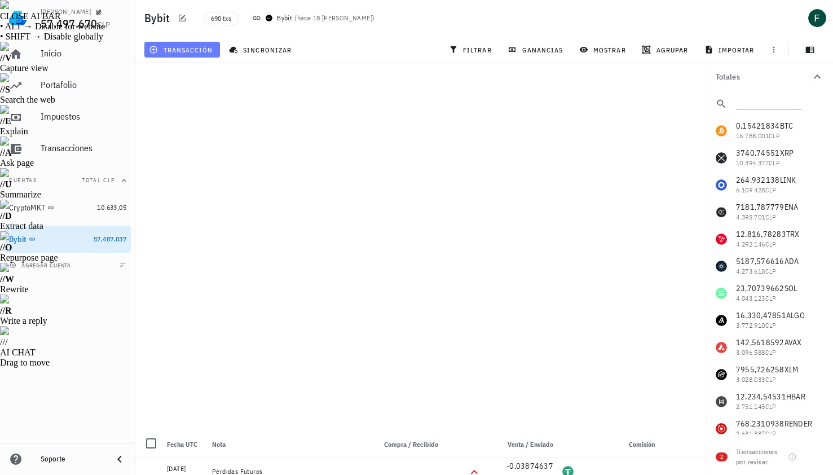
click at [193, 52] on span "transacción" at bounding box center [181, 49] width 61 height 9
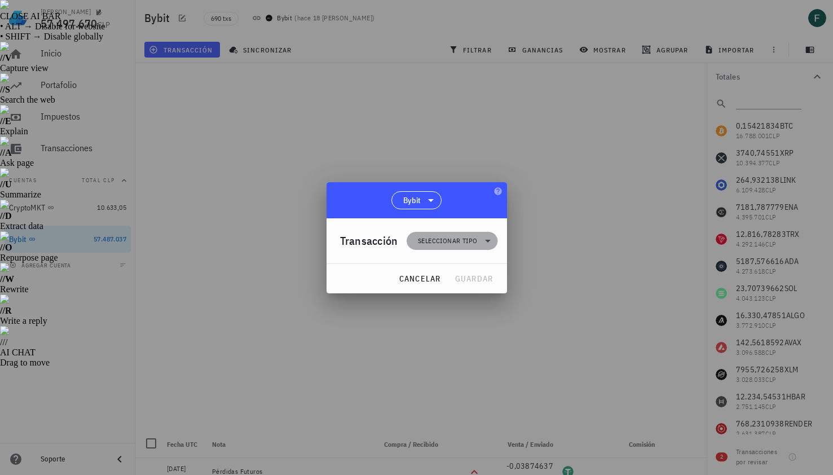
click at [435, 243] on span "Seleccionar tipo" at bounding box center [447, 240] width 59 height 11
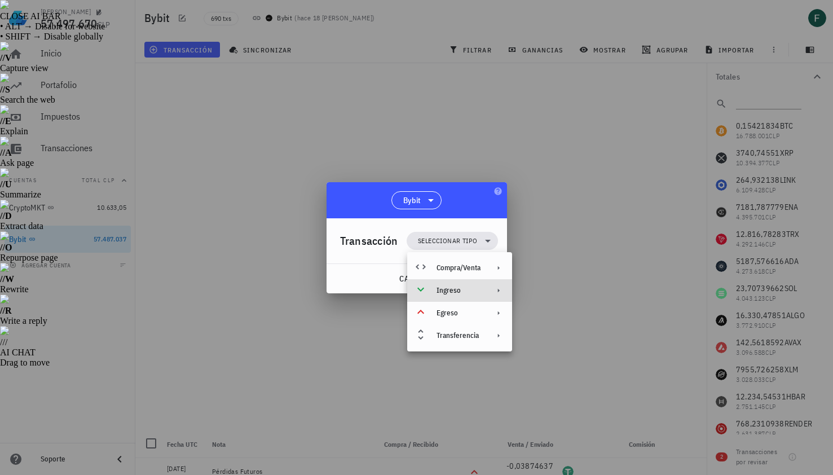
click at [457, 295] on div "Ingreso" at bounding box center [459, 290] width 105 height 23
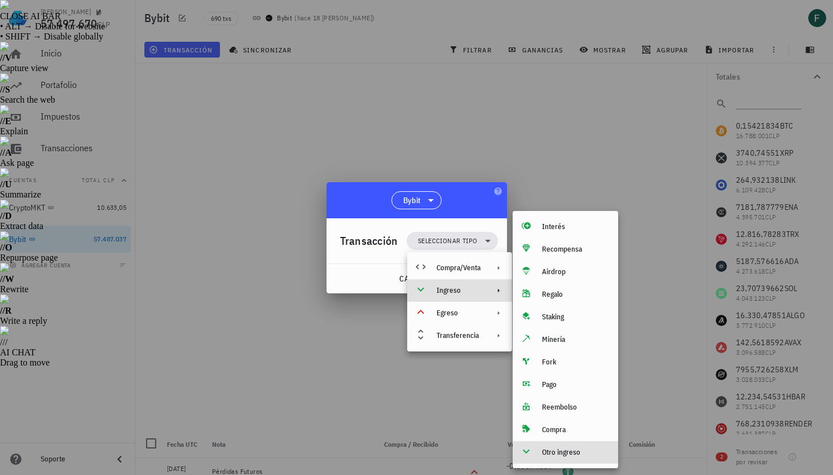
click at [554, 457] on div "Otro ingreso" at bounding box center [564, 452] width 105 height 23
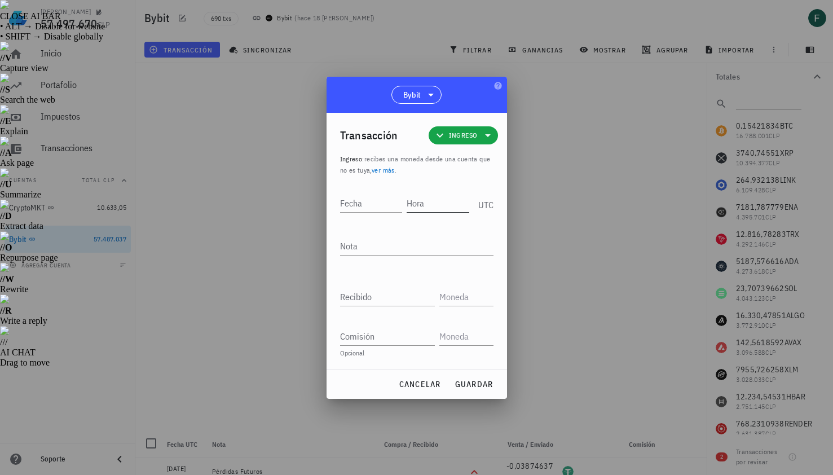
click at [427, 202] on input "Hora" at bounding box center [437, 203] width 63 height 18
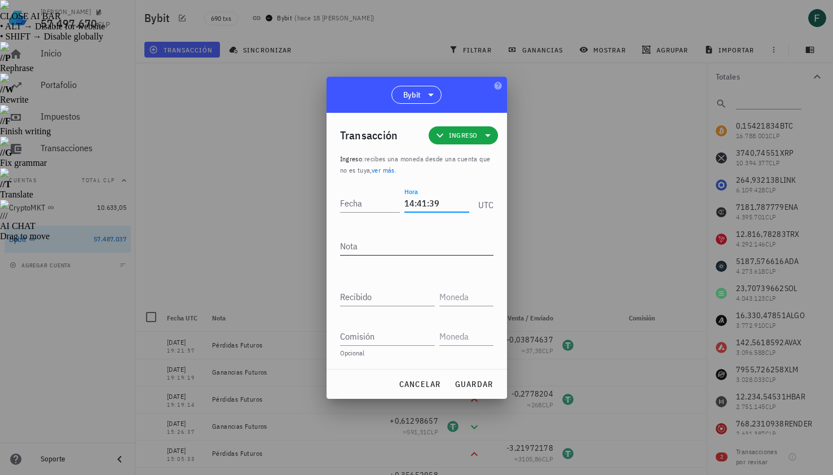
type input "14:41:39"
click at [404, 241] on textarea "Nota" at bounding box center [416, 246] width 153 height 18
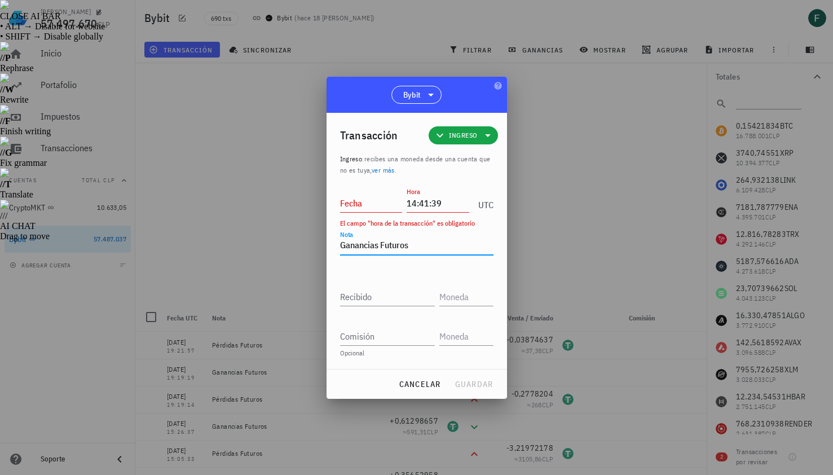
type textarea "Ganancias Futuros"
click at [371, 205] on input "Fecha" at bounding box center [371, 203] width 63 height 18
type input "2025-08-19"
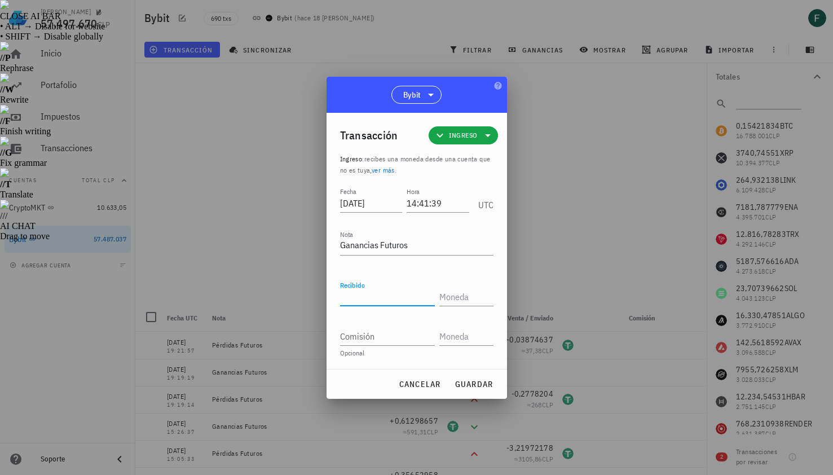
click at [378, 291] on input "Recibido" at bounding box center [387, 296] width 95 height 18
paste input "1,14482619"
type input "1,14482619"
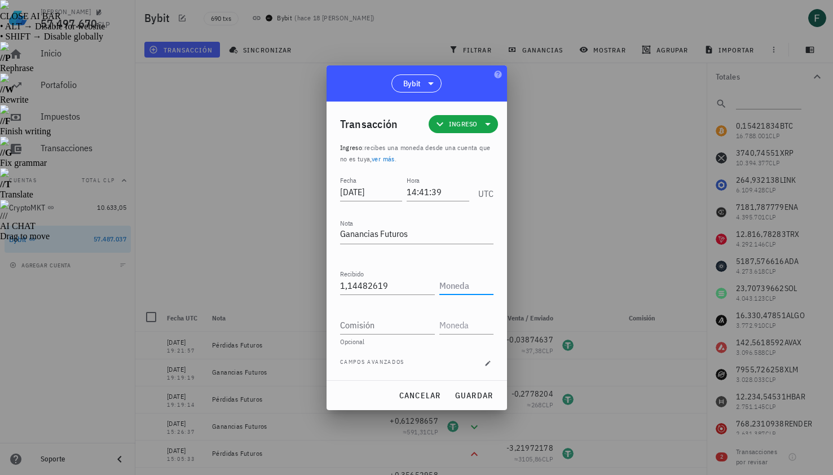
click at [464, 285] on input "text" at bounding box center [465, 285] width 52 height 18
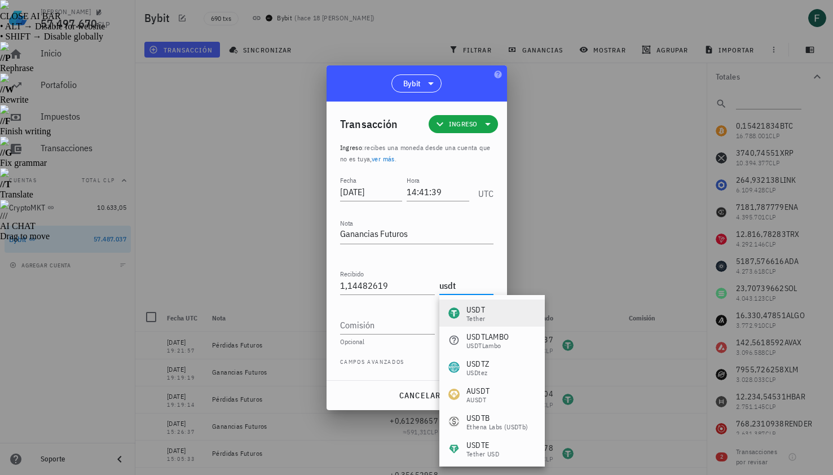
click at [483, 302] on div "USDT Tether" at bounding box center [491, 312] width 105 height 27
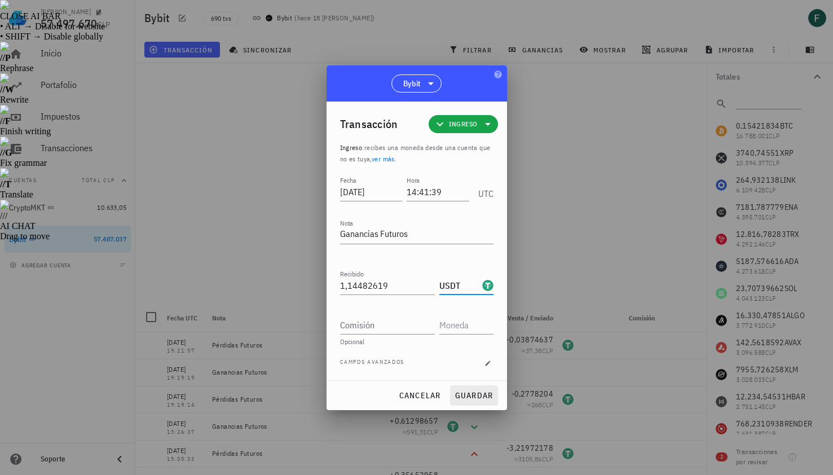
type input "USDT"
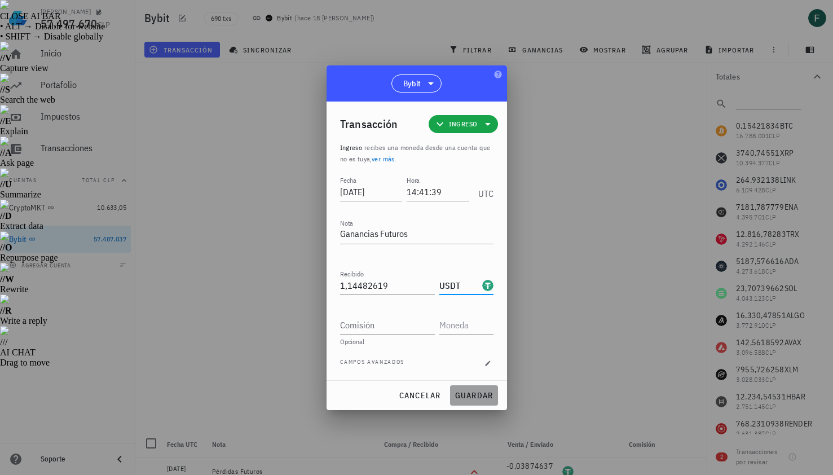
click at [484, 397] on span "guardar" at bounding box center [473, 395] width 39 height 10
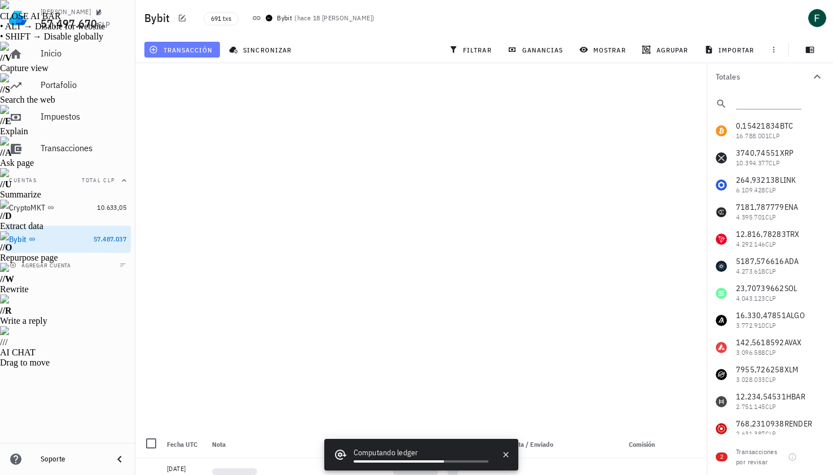
click at [196, 52] on span "transacción" at bounding box center [181, 49] width 61 height 9
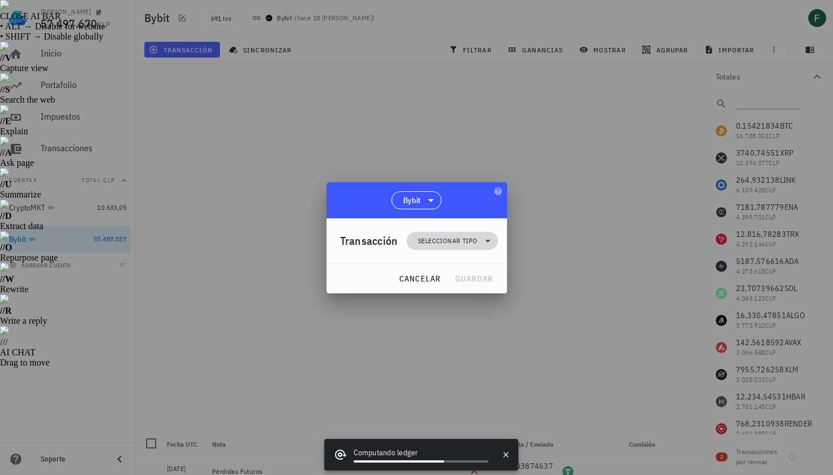
click at [444, 244] on span "Seleccionar tipo" at bounding box center [447, 240] width 59 height 11
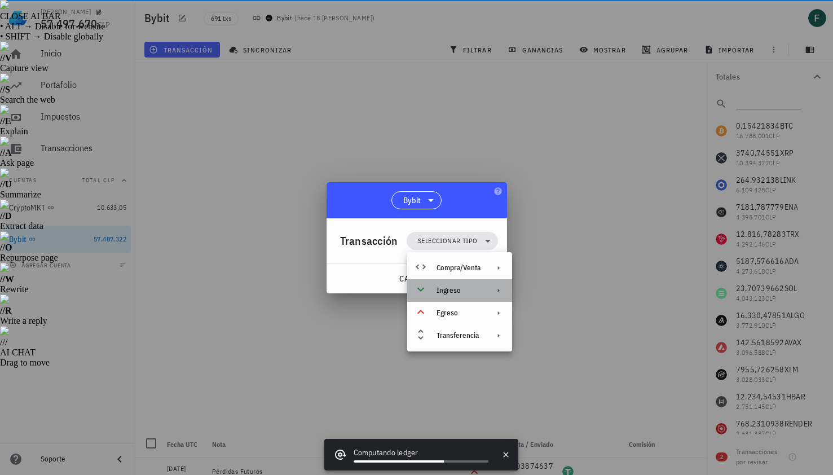
click at [464, 294] on div "Ingreso" at bounding box center [458, 290] width 44 height 9
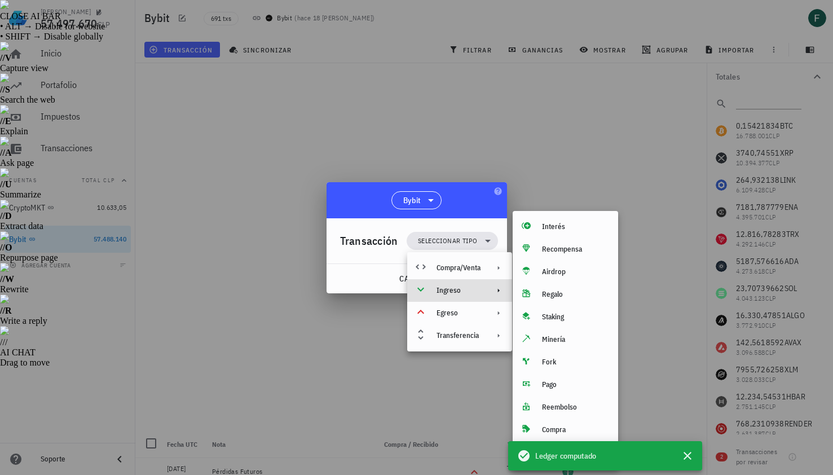
click at [540, 449] on div "Ledger computado" at bounding box center [592, 456] width 151 height 14
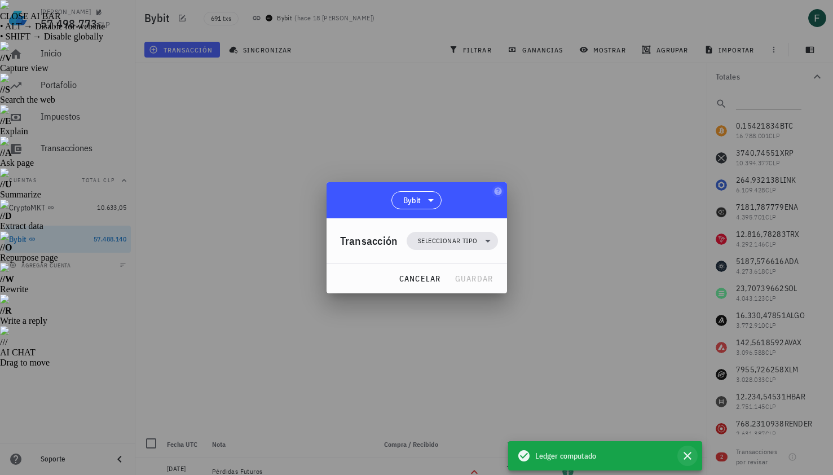
click at [688, 454] on icon "button" at bounding box center [687, 456] width 14 height 14
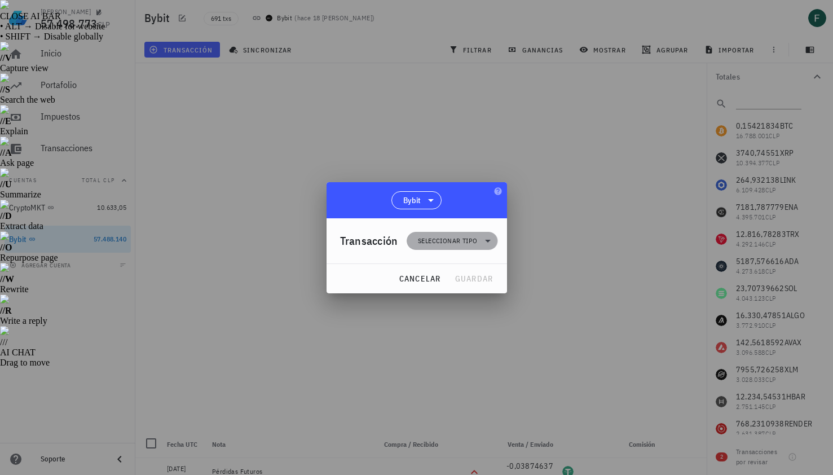
click at [461, 238] on span "Seleccionar tipo" at bounding box center [447, 240] width 59 height 11
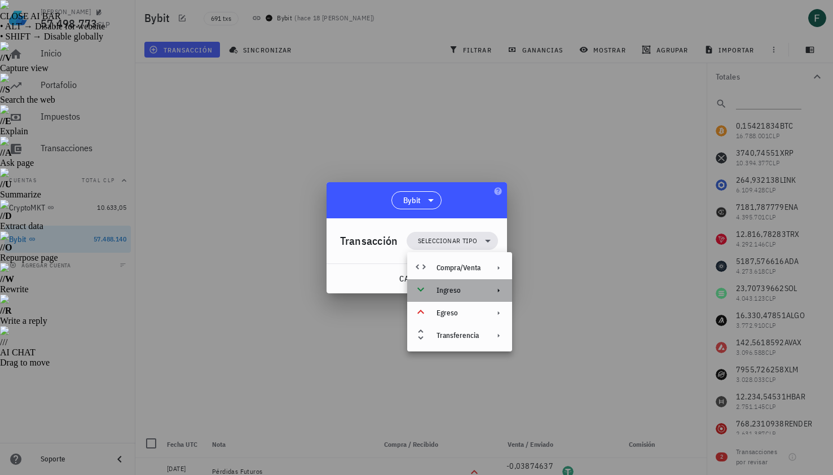
click at [462, 288] on div "Ingreso" at bounding box center [458, 290] width 44 height 9
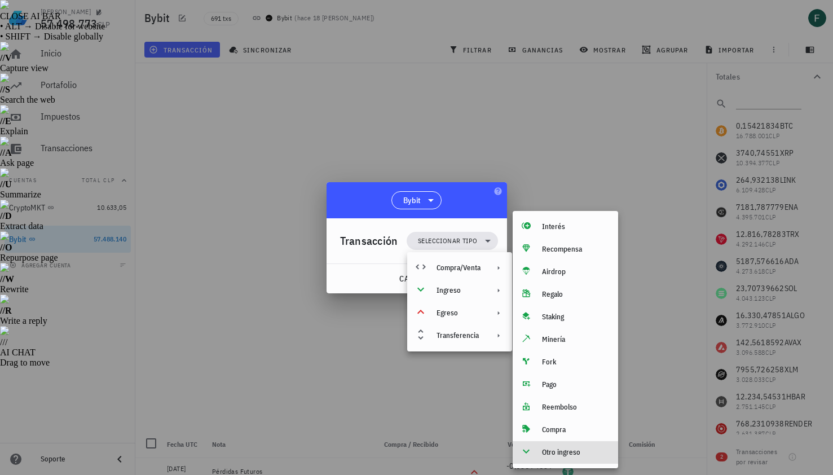
click at [550, 452] on div "Otro ingreso" at bounding box center [575, 452] width 67 height 9
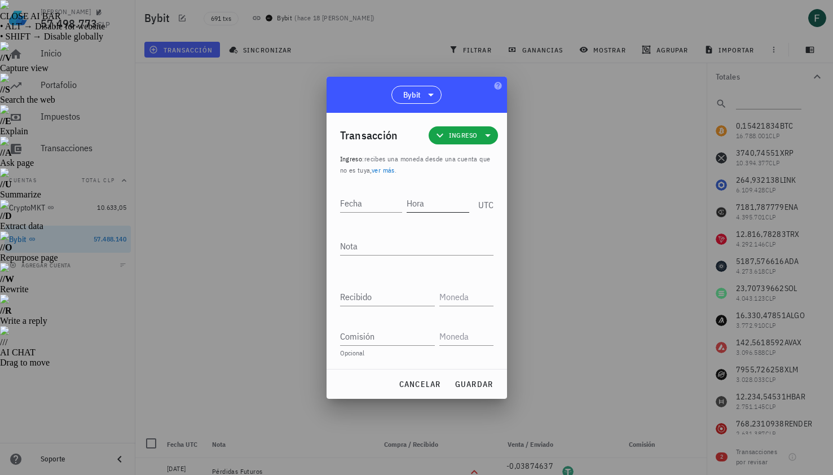
click at [435, 209] on input "Hora" at bounding box center [437, 203] width 63 height 18
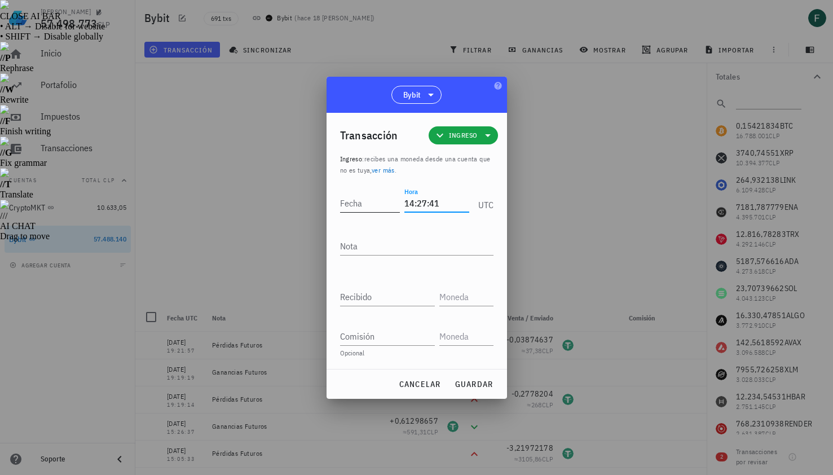
type input "14:27:41"
click at [374, 198] on input "Fecha" at bounding box center [370, 203] width 60 height 18
type input "2025-08-19"
click at [369, 246] on textarea "Nota" at bounding box center [416, 246] width 153 height 18
type textarea "Ganancias Futuros"
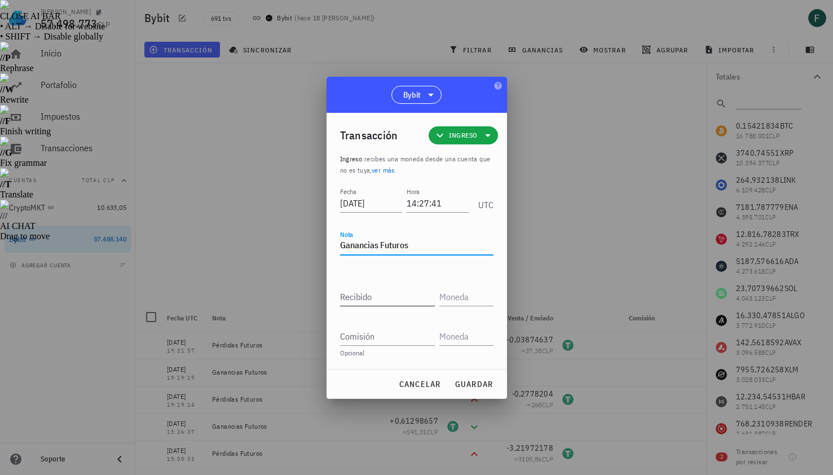
click at [361, 291] on div "Recibido" at bounding box center [387, 296] width 95 height 18
paste input "0,5901398"
type input "0,5901398"
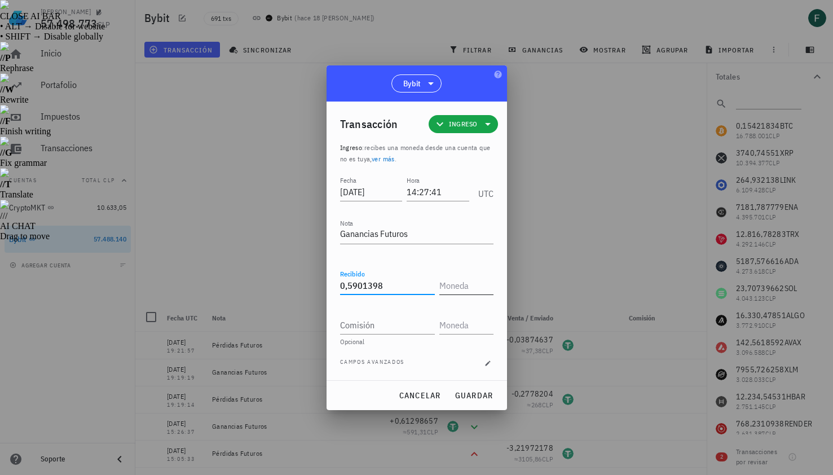
click at [470, 293] on input "text" at bounding box center [465, 285] width 52 height 18
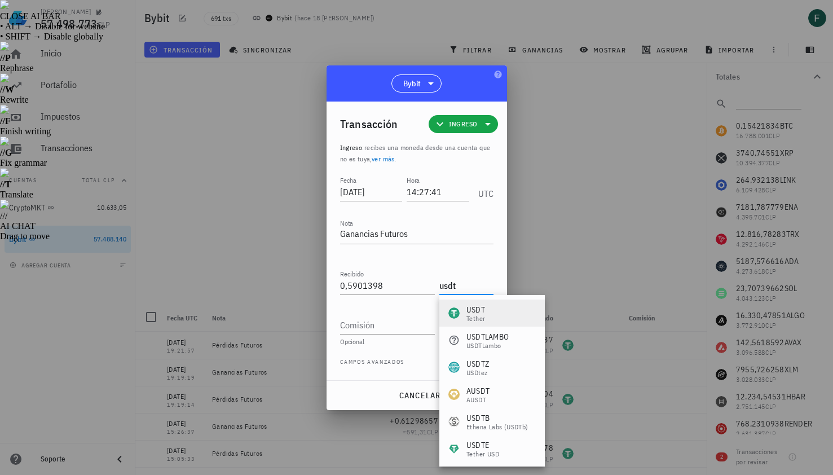
click at [479, 321] on div "Tether" at bounding box center [475, 318] width 19 height 7
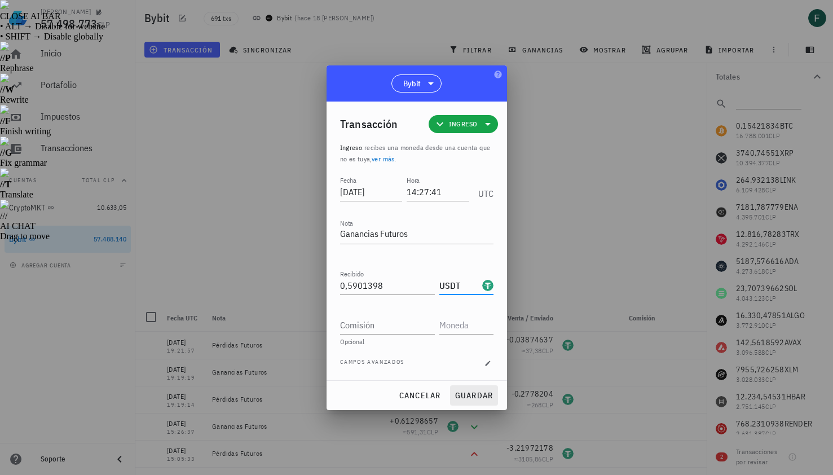
type input "USDT"
click at [478, 391] on span "guardar" at bounding box center [473, 395] width 39 height 10
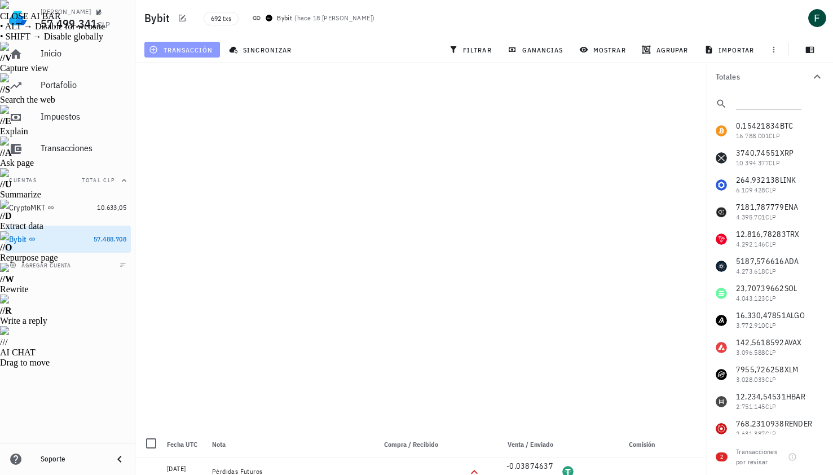
click at [189, 44] on button "transacción" at bounding box center [182, 50] width 76 height 16
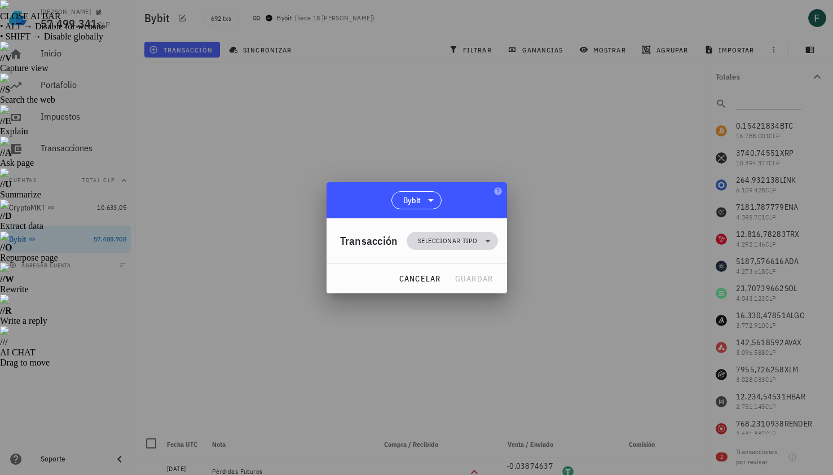
click at [448, 236] on span "Seleccionar tipo" at bounding box center [447, 240] width 59 height 11
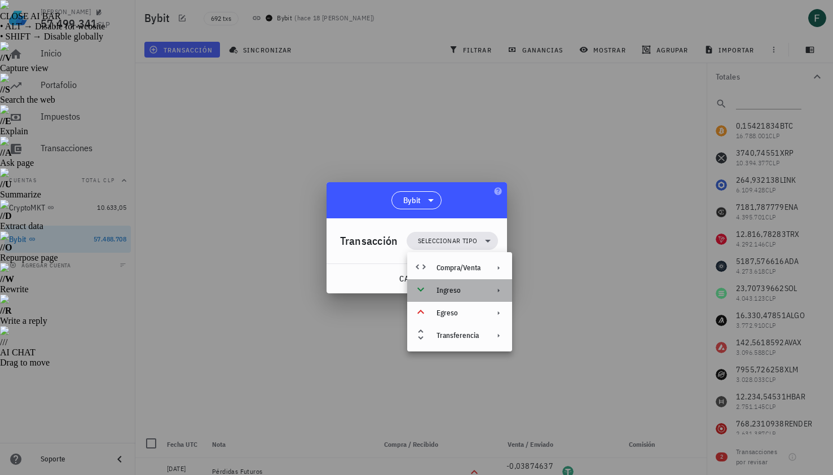
click at [463, 296] on div "Ingreso" at bounding box center [459, 290] width 105 height 23
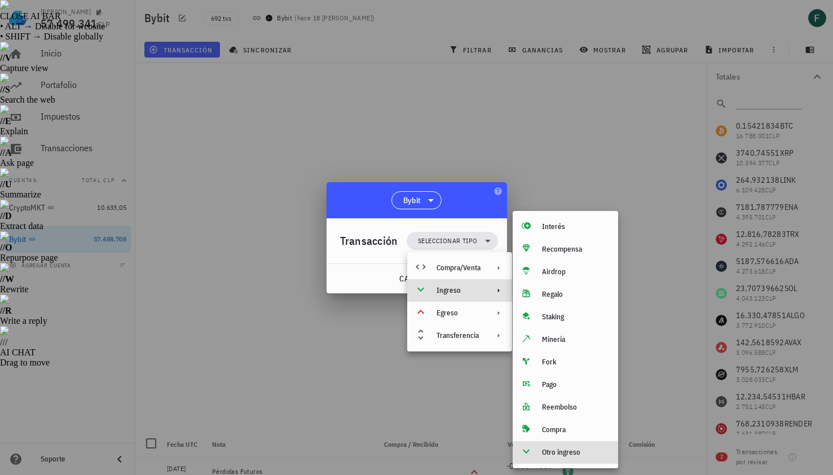
click at [542, 450] on div "Otro ingreso" at bounding box center [575, 452] width 67 height 9
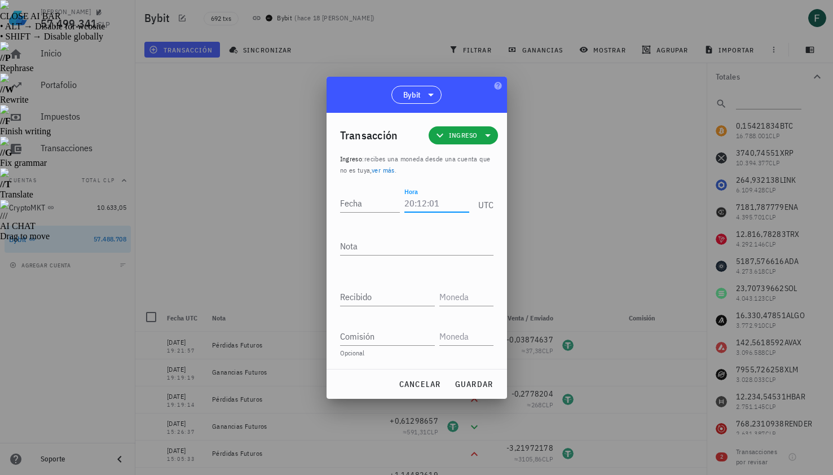
click at [435, 203] on input "Hora" at bounding box center [436, 203] width 64 height 18
type input "14:16:44"
click at [360, 202] on input "Fecha" at bounding box center [372, 203] width 64 height 18
type input "2025-08-19"
click at [365, 249] on textarea "Nota" at bounding box center [416, 246] width 153 height 18
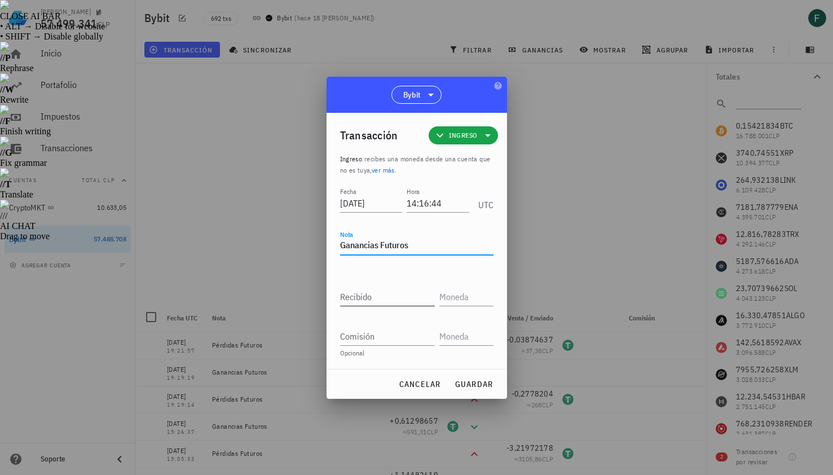
type textarea "Ganancias Futuros"
click at [360, 289] on div "Recibido" at bounding box center [387, 296] width 95 height 18
paste input "0,86586344"
type input "0,86586344"
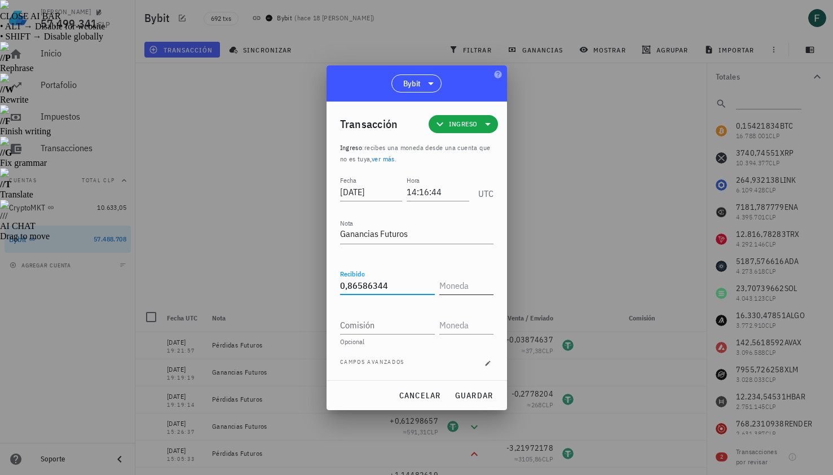
click at [455, 287] on input "text" at bounding box center [465, 285] width 52 height 18
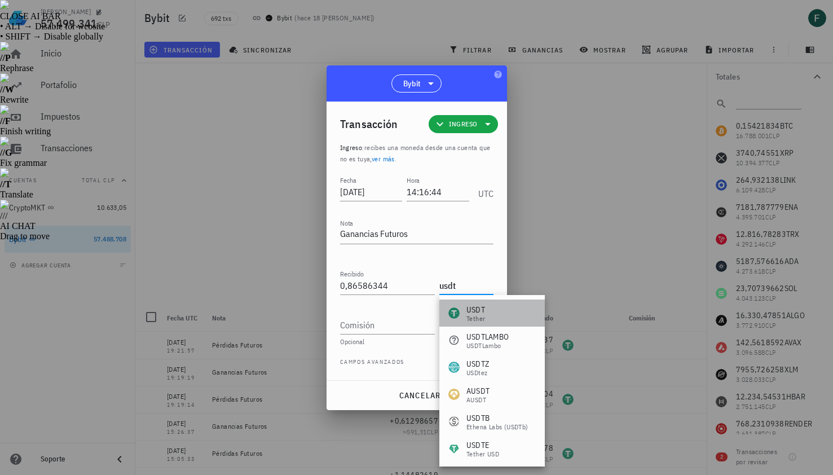
click at [472, 309] on div "USDT" at bounding box center [475, 309] width 19 height 11
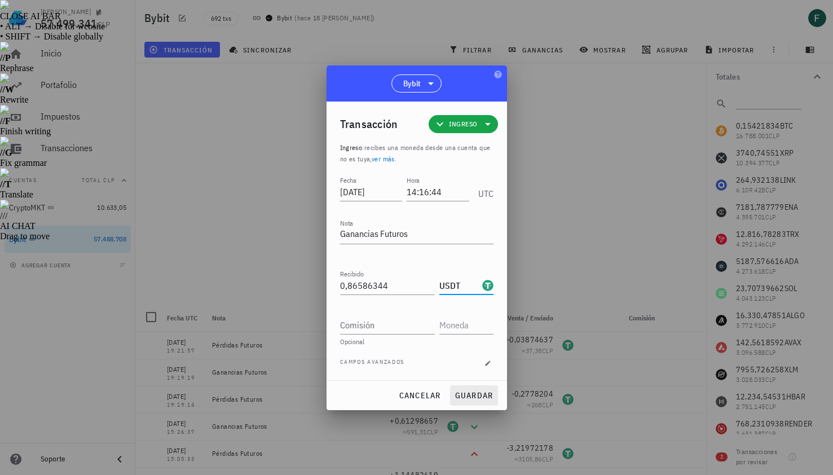
type input "USDT"
click at [487, 401] on button "guardar" at bounding box center [474, 395] width 48 height 20
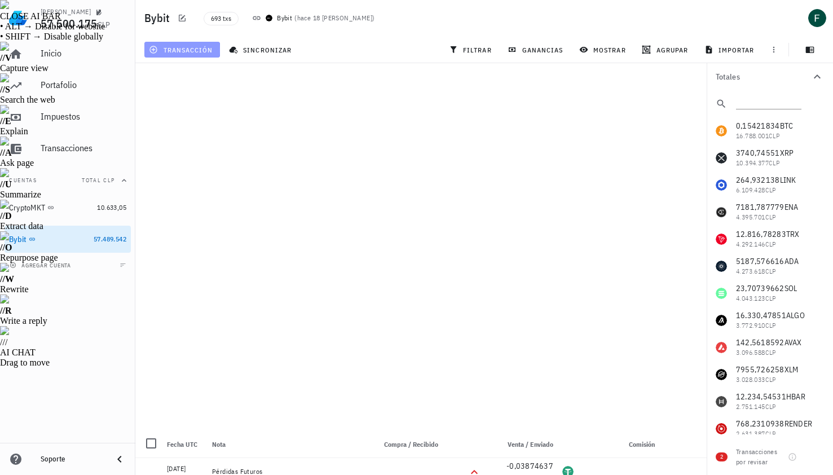
click at [187, 53] on span "transacción" at bounding box center [181, 49] width 61 height 9
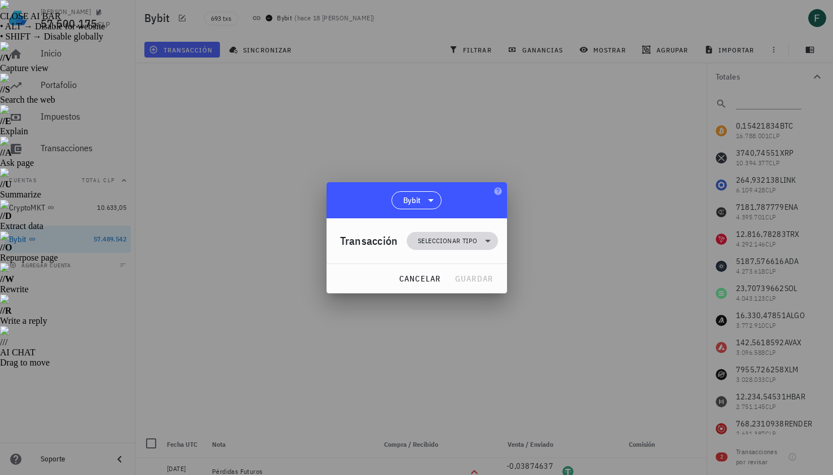
click at [419, 236] on span "Seleccionar tipo" at bounding box center [447, 240] width 59 height 11
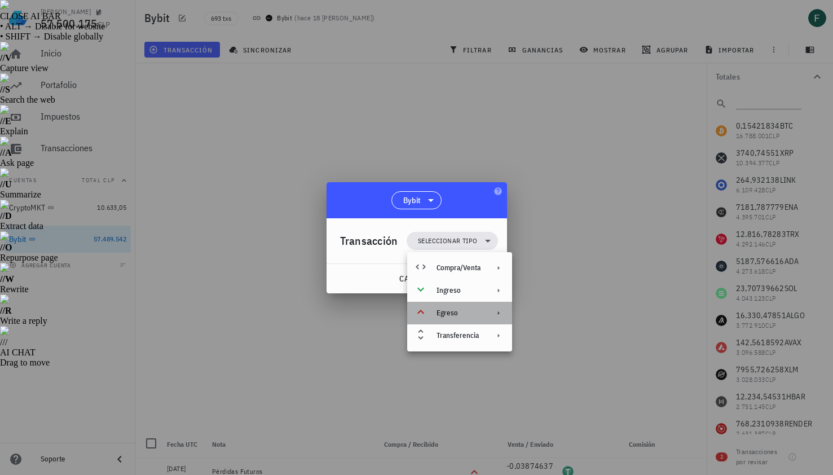
click at [455, 311] on div "Egreso" at bounding box center [458, 312] width 44 height 9
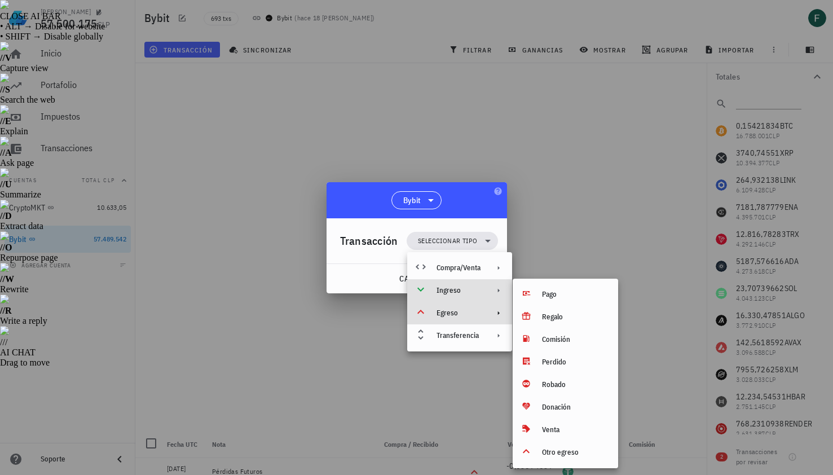
click at [454, 299] on div "Ingreso" at bounding box center [459, 290] width 105 height 23
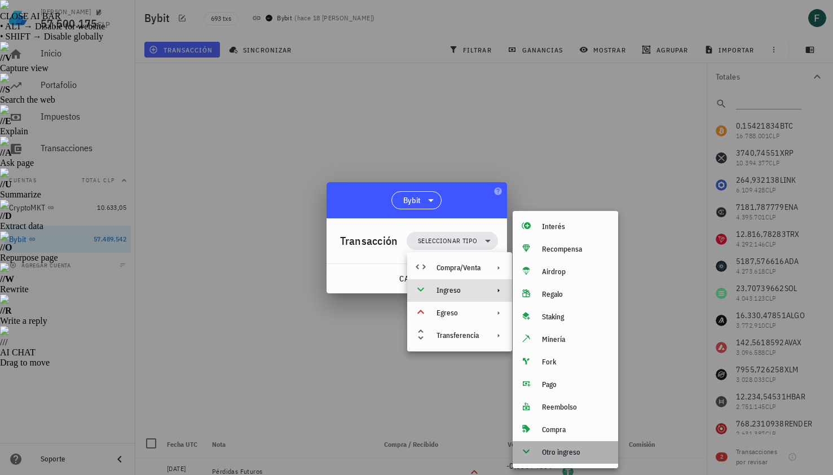
click at [560, 462] on div "Otro ingreso" at bounding box center [564, 452] width 105 height 23
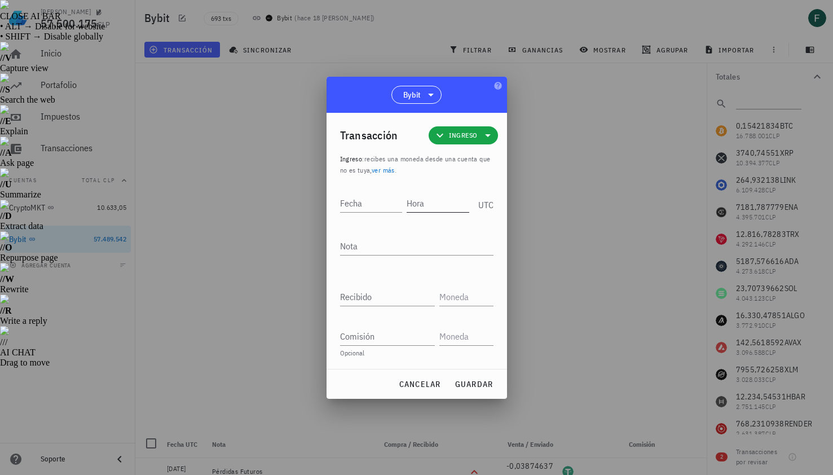
click at [424, 205] on input "Hora" at bounding box center [437, 203] width 63 height 18
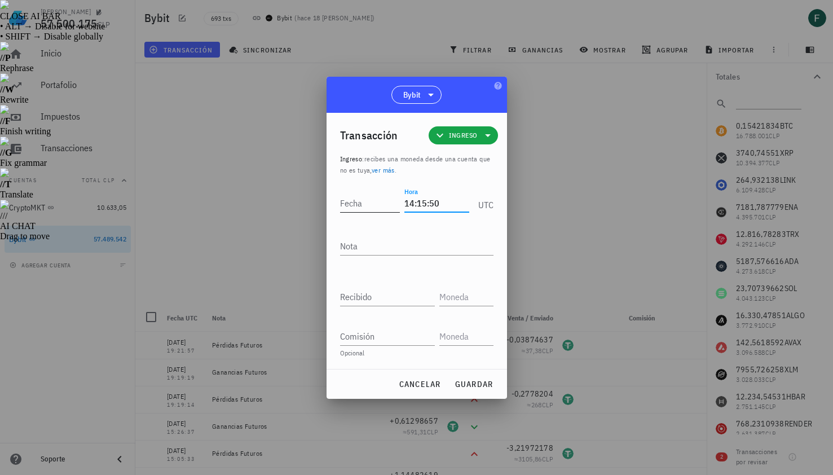
type input "14:15:50"
click at [361, 199] on input "Fecha" at bounding box center [370, 203] width 60 height 18
type input "2025-08-19"
click at [366, 250] on textarea "Nota" at bounding box center [416, 246] width 153 height 18
type textarea "Ganancias Futuros"
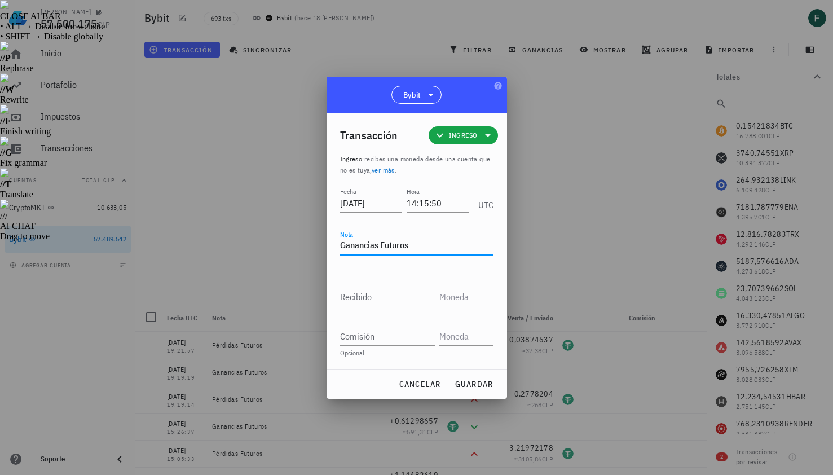
click at [367, 297] on input "Recibido" at bounding box center [387, 296] width 95 height 18
paste input "0,6285841"
type input "0,6285841"
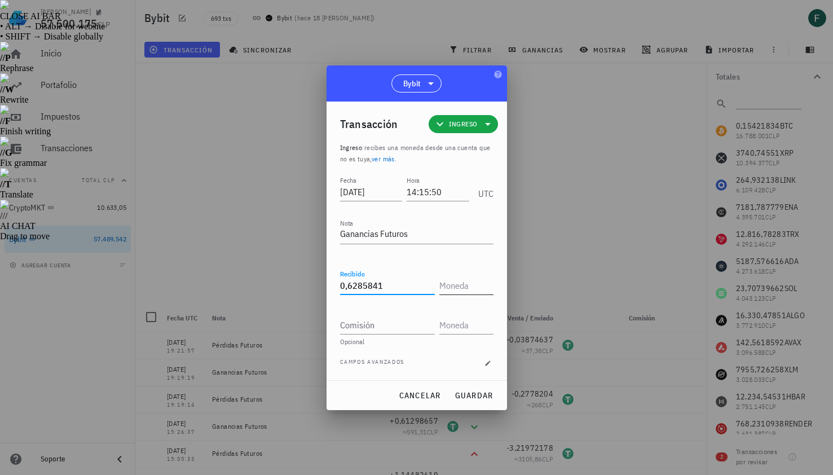
click at [463, 278] on input "text" at bounding box center [465, 285] width 52 height 18
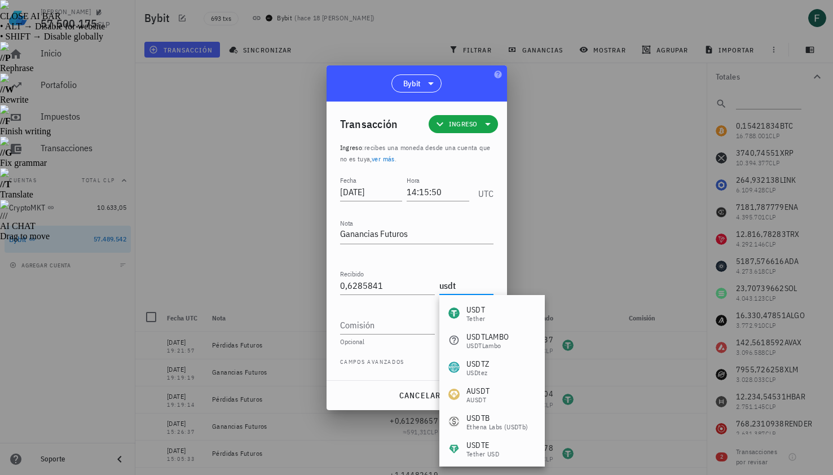
click at [477, 322] on div "Tether" at bounding box center [475, 318] width 19 height 7
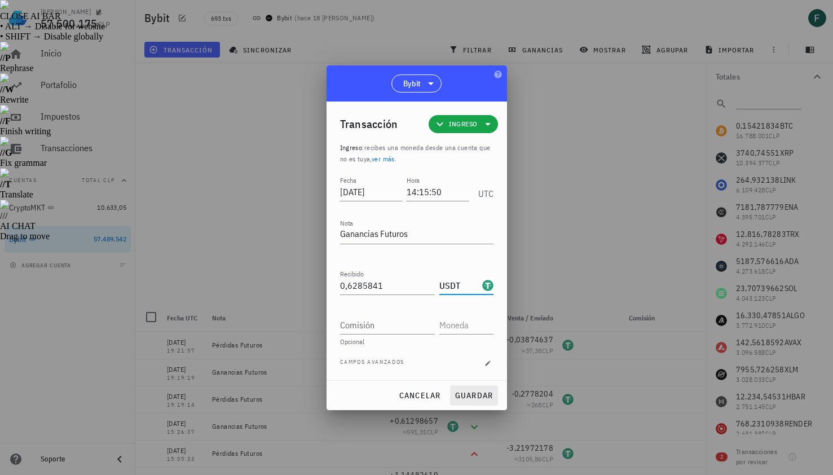
type input "USDT"
click at [490, 402] on button "guardar" at bounding box center [474, 395] width 48 height 20
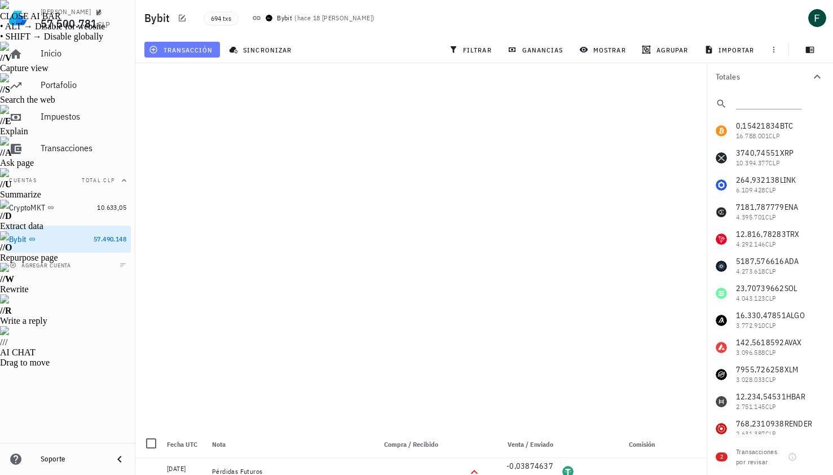
click at [178, 51] on span "transacción" at bounding box center [181, 49] width 61 height 9
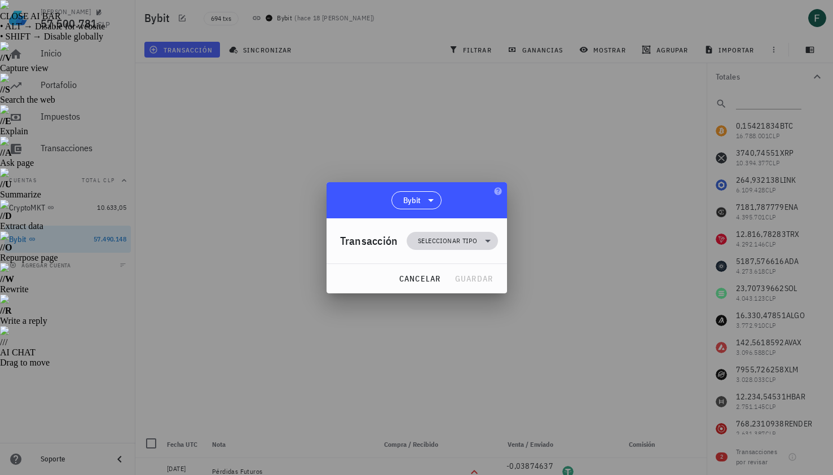
click at [433, 246] on span "Seleccionar tipo" at bounding box center [451, 241] width 77 height 18
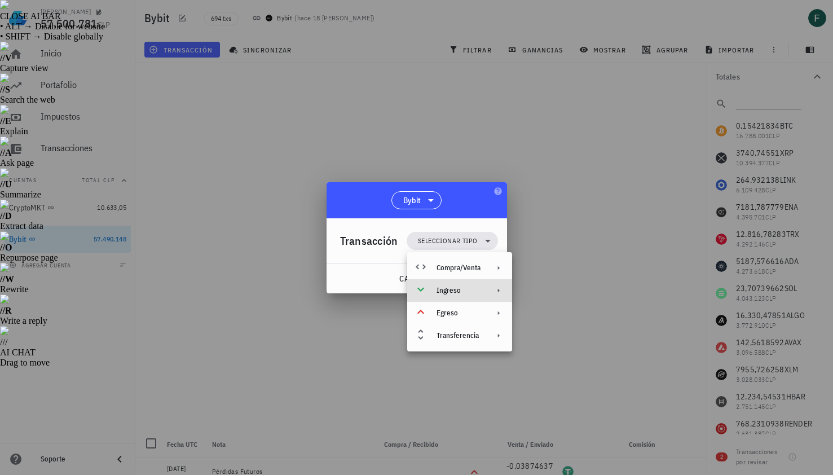
click at [448, 287] on div "Ingreso" at bounding box center [458, 290] width 44 height 9
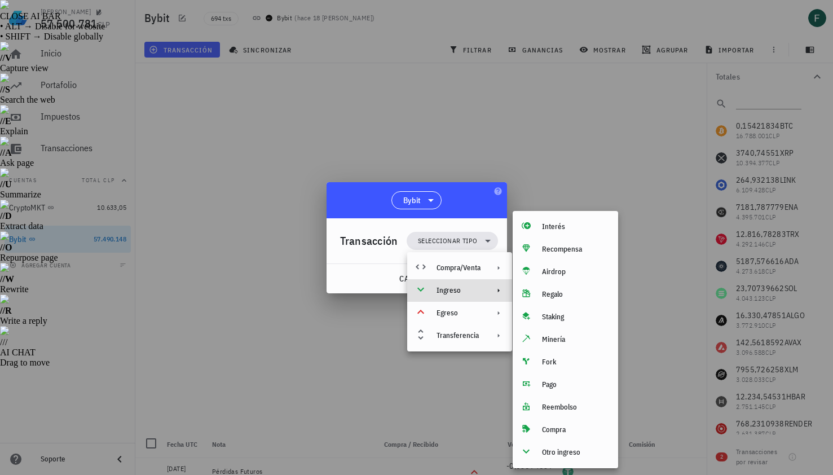
click at [551, 463] on div "Interés Recompensa Airdrop Regalo Staking Minería Fork Pago Reembolso Compra Ot…" at bounding box center [564, 339] width 105 height 257
click at [551, 454] on div "Otro ingreso" at bounding box center [575, 452] width 67 height 9
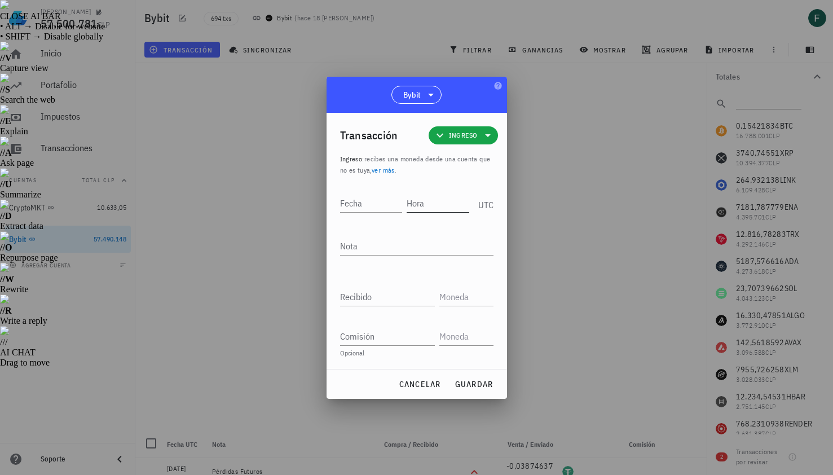
click at [432, 205] on input "Hora" at bounding box center [437, 203] width 63 height 18
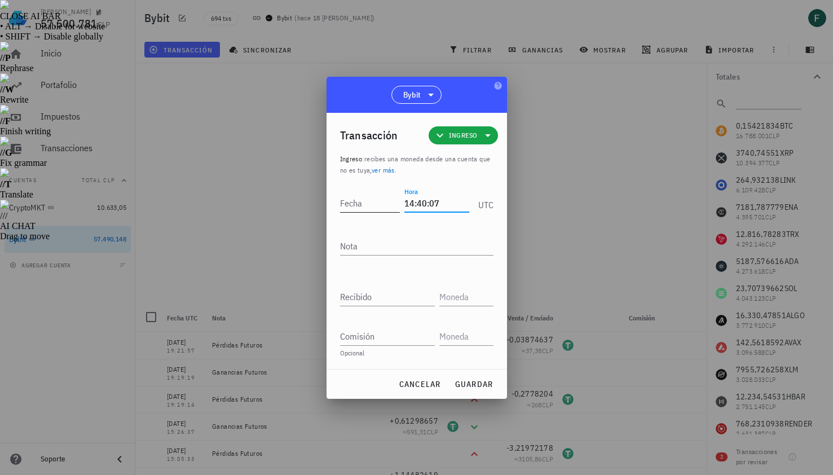
type input "14:40:07"
click at [380, 202] on input "Fecha" at bounding box center [370, 203] width 60 height 18
type input "2025-08-19"
click at [382, 248] on textarea "Nota" at bounding box center [416, 246] width 153 height 18
type textarea "Ganancias Futuros"
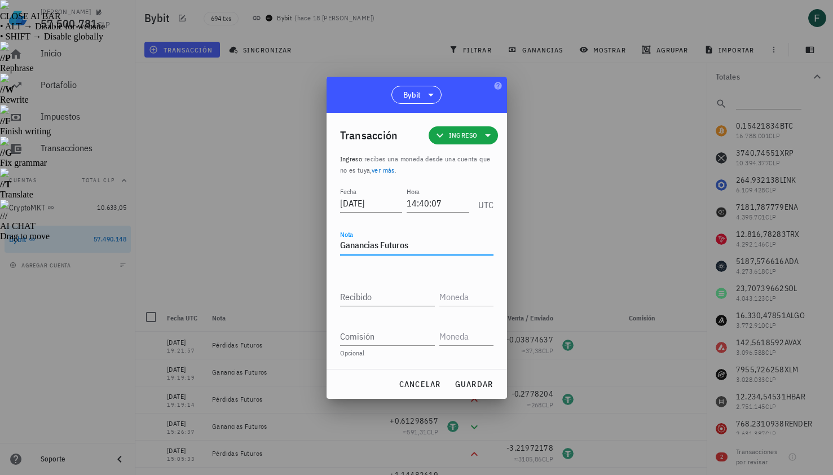
click at [377, 292] on input "Recibido" at bounding box center [387, 296] width 95 height 18
paste input "0,98566984"
type input "0,98566984"
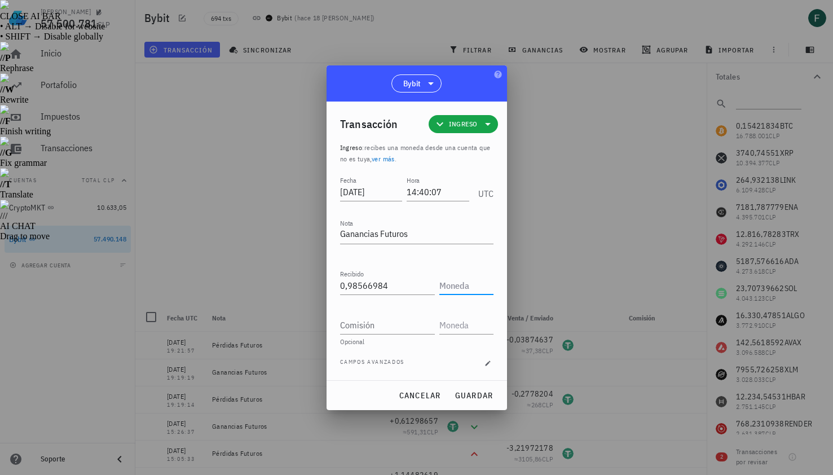
click at [489, 293] on input "text" at bounding box center [465, 285] width 52 height 18
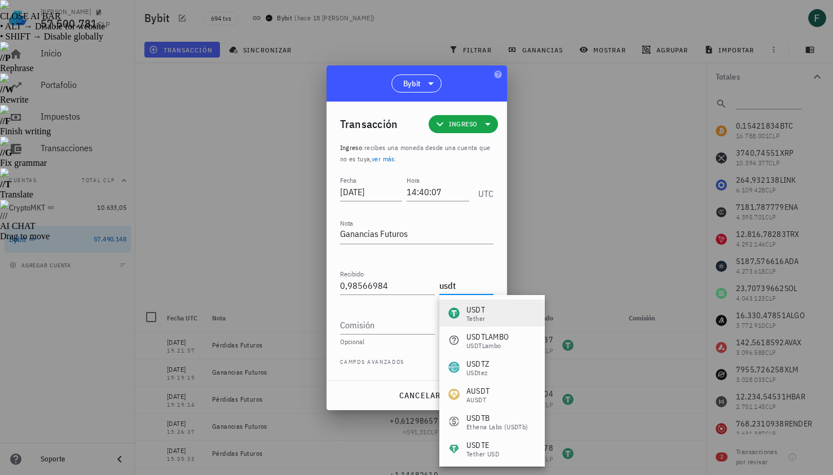
click at [497, 317] on div "USDT Tether" at bounding box center [491, 312] width 105 height 27
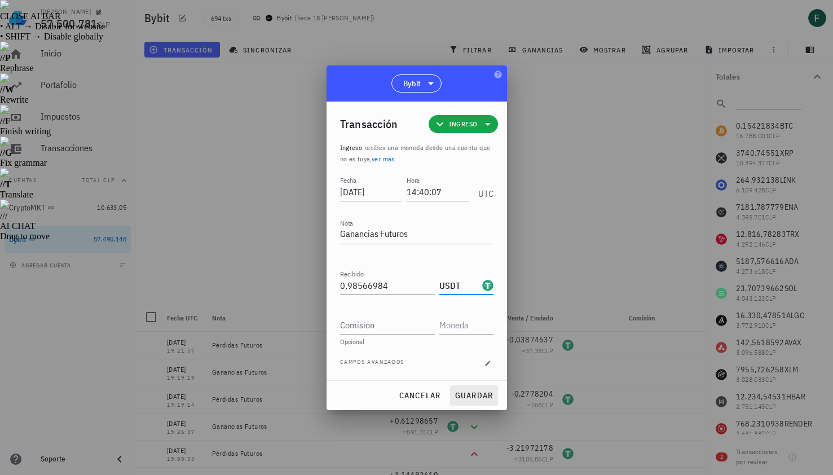
type input "USDT"
click at [471, 395] on span "guardar" at bounding box center [473, 395] width 39 height 10
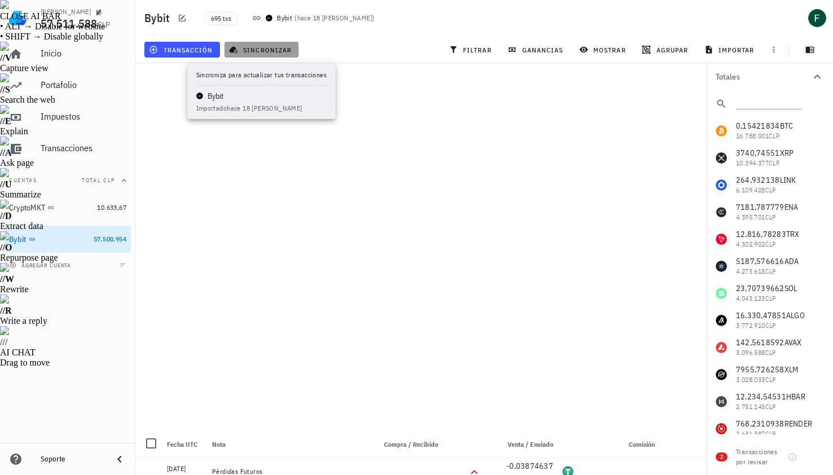
click at [271, 48] on span "sincronizar" at bounding box center [261, 49] width 60 height 9
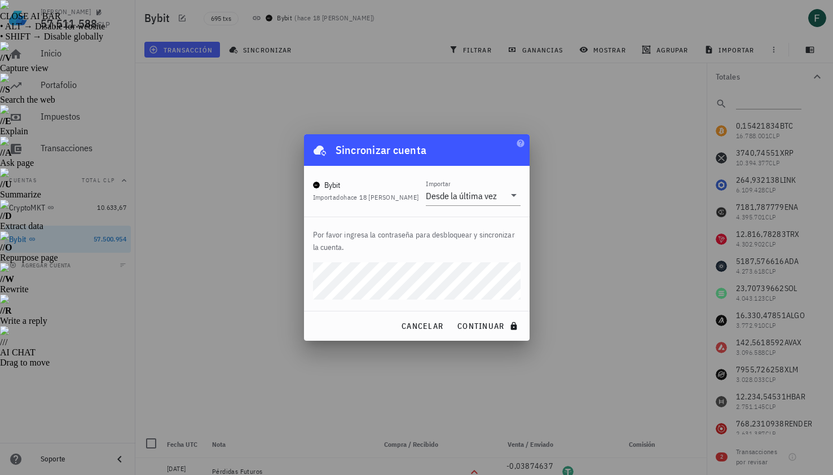
click at [304, 86] on div at bounding box center [416, 237] width 833 height 475
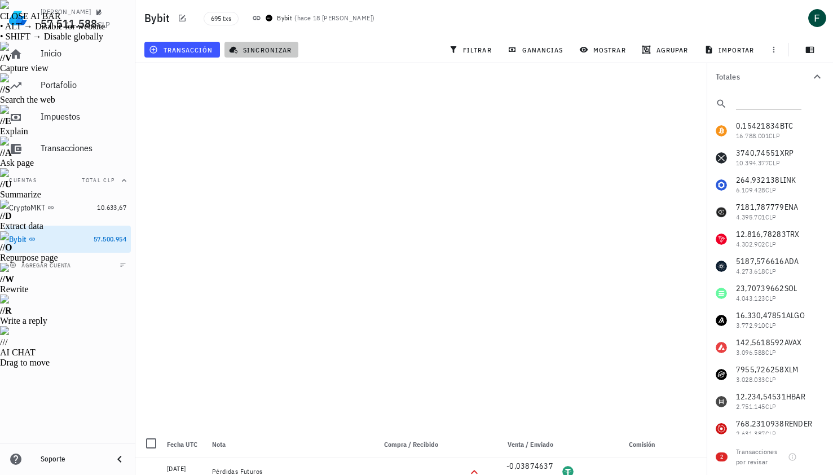
click at [272, 45] on span "sincronizar" at bounding box center [261, 49] width 60 height 9
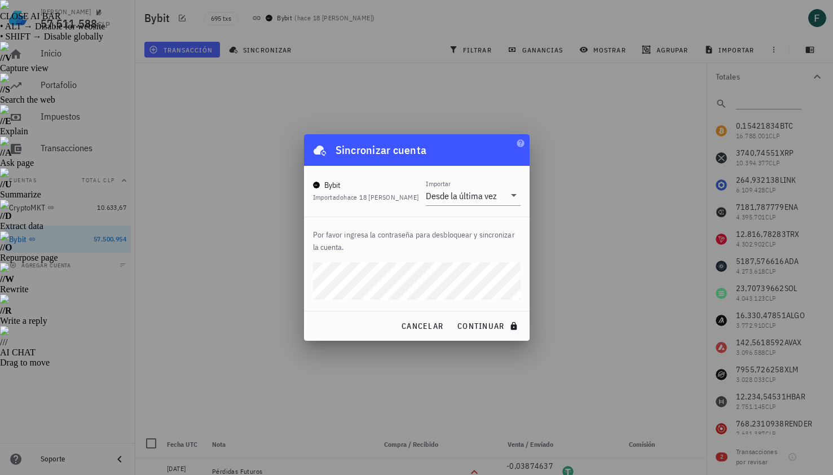
click at [452, 316] on button "continuar" at bounding box center [488, 326] width 72 height 20
